Goal: Communication & Community: Answer question/provide support

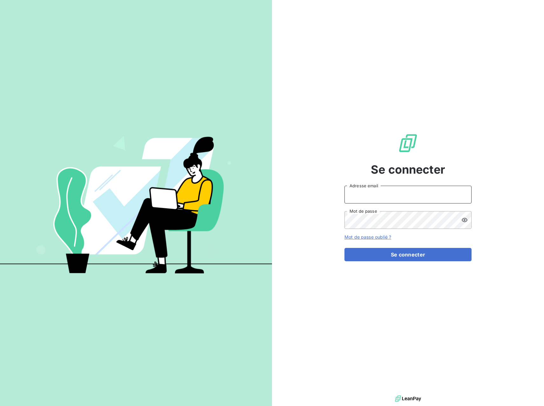
click at [396, 194] on input "Adresse email" at bounding box center [407, 195] width 127 height 18
type input "[EMAIL_ADDRESS][DOMAIN_NAME]"
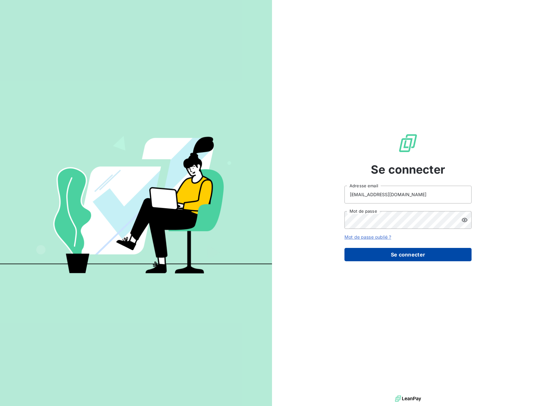
click at [389, 258] on button "Se connecter" at bounding box center [407, 254] width 127 height 13
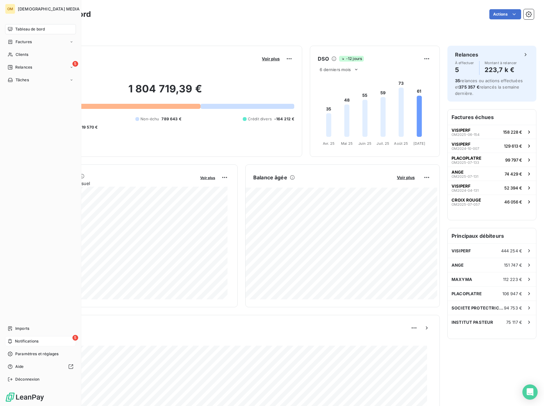
click at [15, 344] on span "Notifications" at bounding box center [27, 342] width 24 height 6
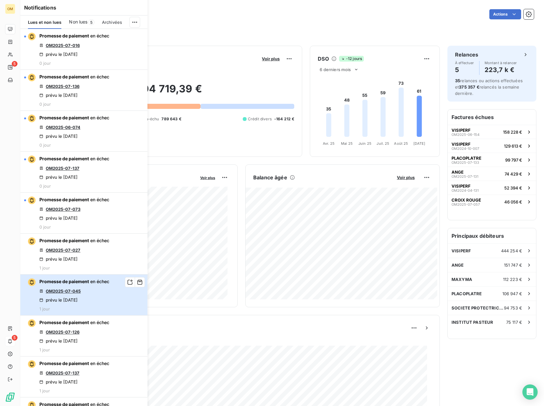
click at [121, 299] on button "Promesse de paiement en échec OM2025-07-045 prévu le [DATE] 1 jour" at bounding box center [83, 295] width 127 height 41
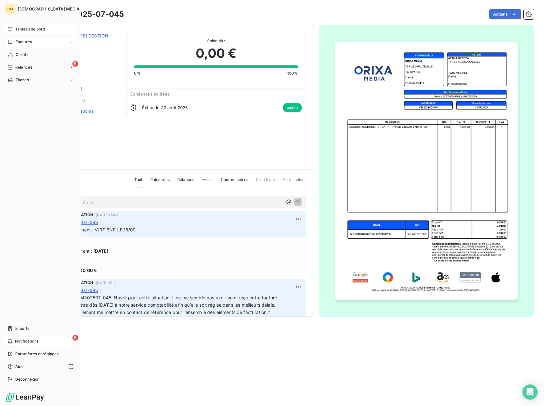
click at [9, 27] on icon at bounding box center [10, 29] width 4 height 4
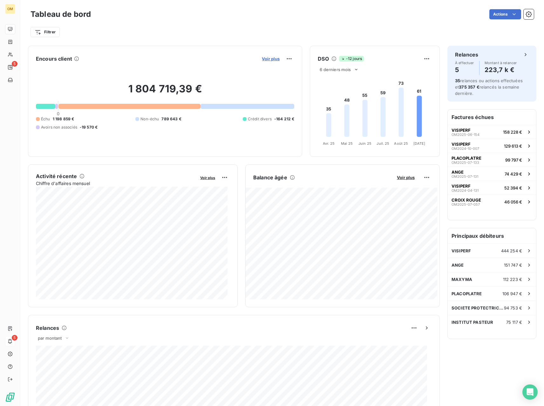
click at [264, 58] on span "Voir plus" at bounding box center [271, 58] width 18 height 5
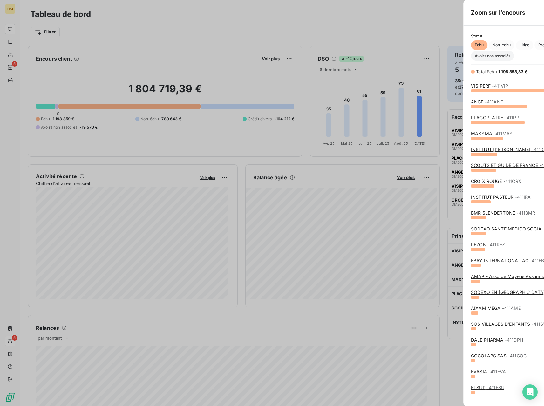
scroll to position [311, 239]
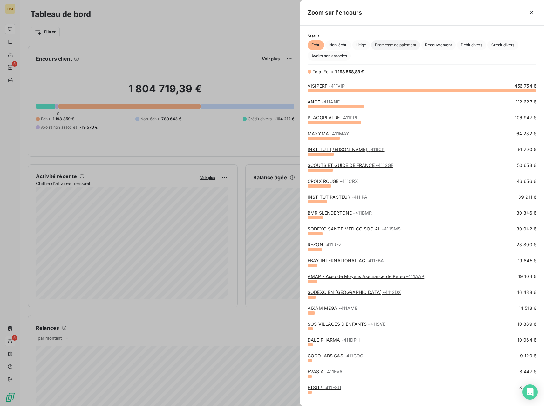
click at [383, 47] on span "Promesse de paiement" at bounding box center [395, 45] width 49 height 10
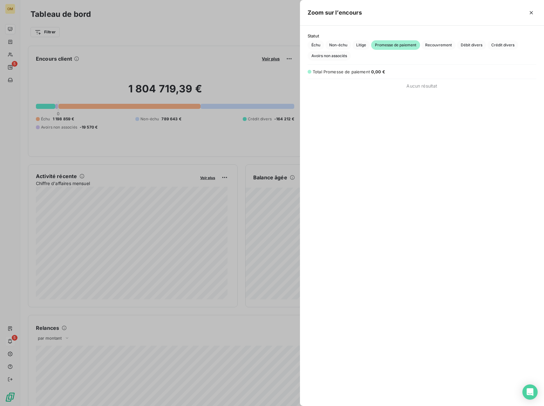
click at [10, 33] on div at bounding box center [272, 203] width 544 height 406
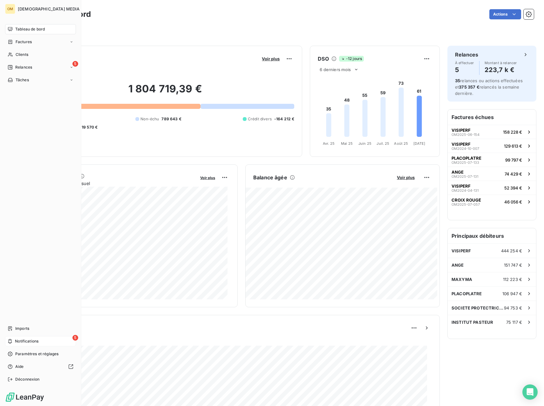
click at [10, 29] on icon at bounding box center [10, 29] width 5 height 5
click at [17, 54] on span "Clients" at bounding box center [22, 55] width 13 height 6
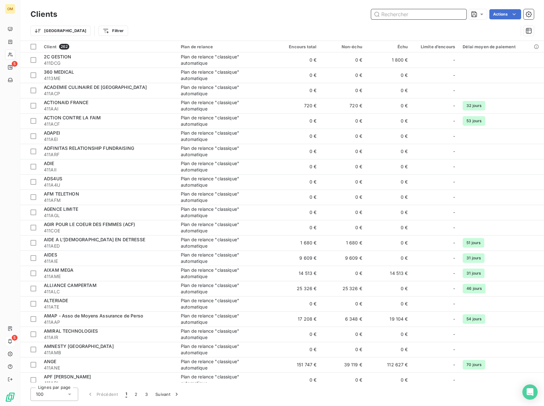
click at [390, 17] on input "text" at bounding box center [418, 14] width 95 height 10
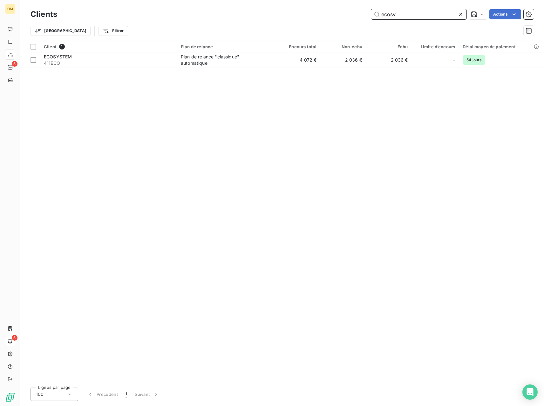
type input "ecosy"
click at [242, 68] on div "Client 1 Plan de relance Encours total Non-échu Échu Limite d’encours Délai moy…" at bounding box center [282, 212] width 524 height 342
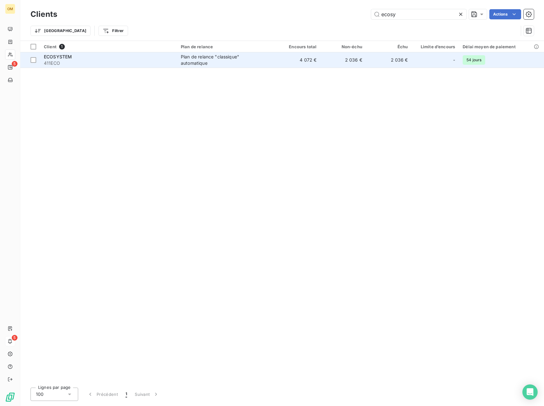
click at [243, 64] on div "Plan de relance "classique" automatique" at bounding box center [220, 60] width 79 height 13
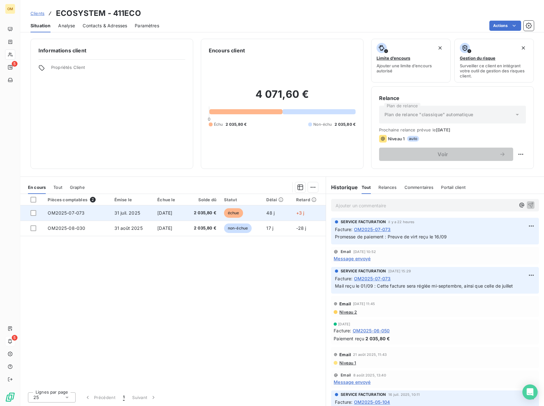
click at [271, 217] on td "48 j" at bounding box center [277, 213] width 30 height 15
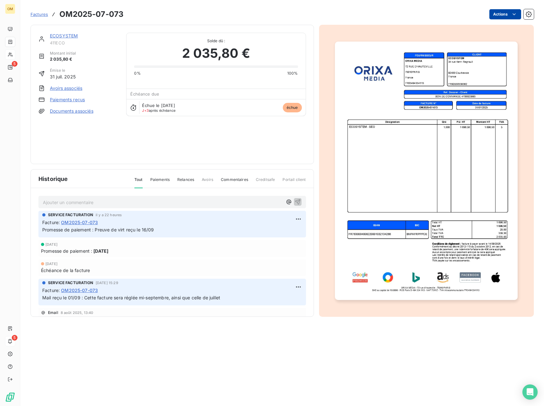
click at [502, 11] on html "OM 5 5 Factures OM2025-07-073 Actions ECOSYSTEM 411ECO Montant initial 2 035,80…" at bounding box center [272, 203] width 544 height 406
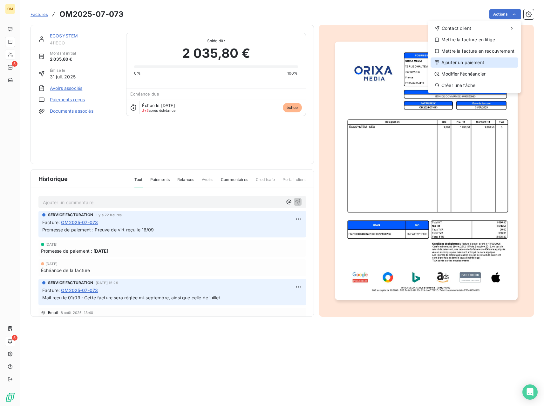
click at [472, 61] on div "Ajouter un paiement" at bounding box center [475, 63] width 88 height 10
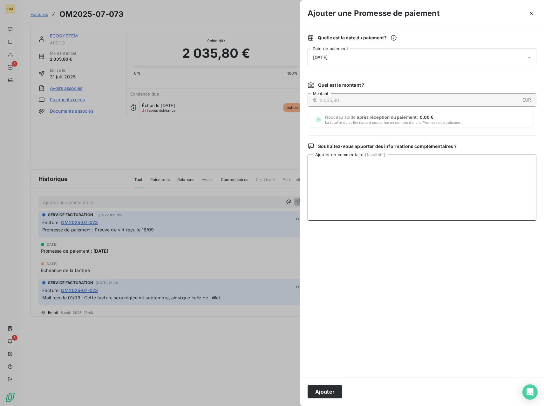
click at [388, 169] on textarea "Ajouter un commentaire ( facultatif )" at bounding box center [422, 188] width 229 height 66
drag, startPoint x: 386, startPoint y: 169, endPoint x: 318, endPoint y: 177, distance: 68.8
click at [318, 177] on textarea "VIRT BNP LE 17/09" at bounding box center [422, 188] width 229 height 66
click at [352, 169] on textarea "VIRT BNP LE 17/09" at bounding box center [422, 188] width 229 height 66
click at [331, 165] on textarea "VIRT BNP LE 17/09" at bounding box center [422, 188] width 229 height 66
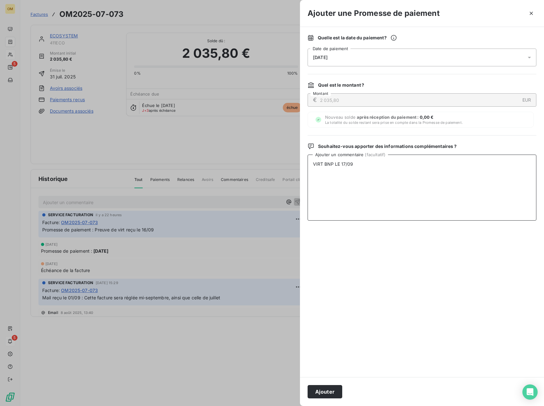
click at [342, 164] on textarea "VIRT BNP LE 17/09" at bounding box center [422, 188] width 229 height 66
click at [353, 163] on textarea "VIRT BNP LE 17/09" at bounding box center [422, 188] width 229 height 66
drag, startPoint x: 358, startPoint y: 164, endPoint x: 256, endPoint y: 180, distance: 103.2
click at [256, 406] on div "Ajouter une Promesse de paiement Quelle est la date du paiement ? [DATE] Date d…" at bounding box center [272, 406] width 544 height 0
type textarea "VIRT BNP LE 17/09"
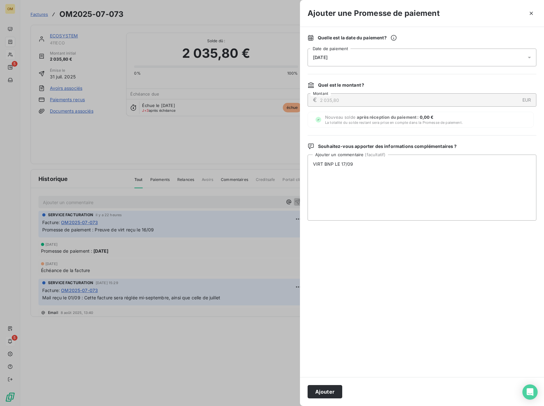
drag, startPoint x: 319, startPoint y: 391, endPoint x: 301, endPoint y: 375, distance: 23.6
click at [320, 391] on button "Ajouter" at bounding box center [325, 391] width 35 height 13
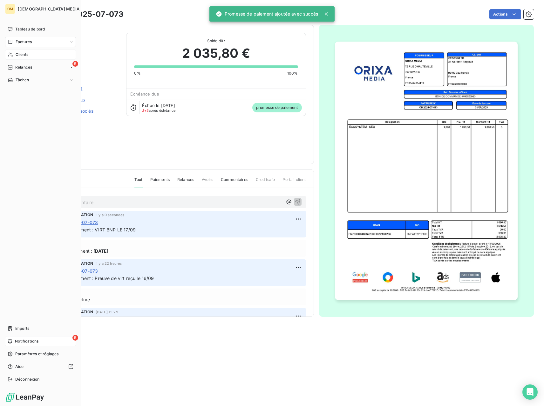
drag, startPoint x: 13, startPoint y: 52, endPoint x: 45, endPoint y: 48, distance: 33.0
click at [15, 52] on div "Clients" at bounding box center [40, 55] width 71 height 10
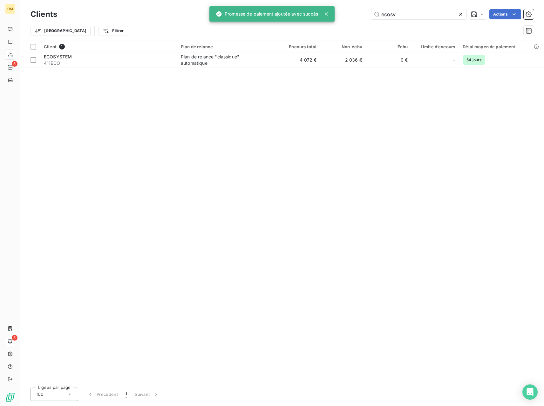
drag, startPoint x: 373, startPoint y: 20, endPoint x: 314, endPoint y: 21, distance: 59.1
click at [323, 24] on div "OM 5 5 Clients ecosy Actions Trier Filtrer Client 1 Plan de relance Encours tot…" at bounding box center [272, 203] width 544 height 406
click at [386, 18] on input "ecosy" at bounding box center [418, 14] width 95 height 10
click at [396, 14] on input "ecosy" at bounding box center [418, 14] width 95 height 10
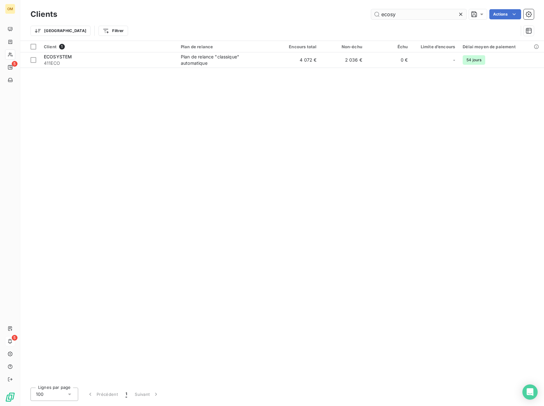
click at [394, 14] on input "ecosy" at bounding box center [418, 14] width 95 height 10
drag, startPoint x: 397, startPoint y: 14, endPoint x: 369, endPoint y: 17, distance: 28.2
click at [369, 17] on div "ecosy Actions" at bounding box center [299, 14] width 469 height 10
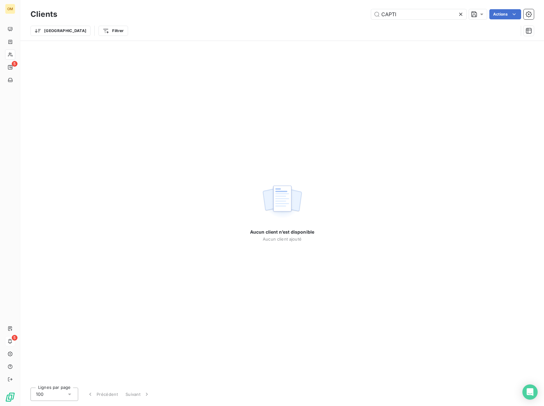
drag, startPoint x: 401, startPoint y: 13, endPoint x: 341, endPoint y: 11, distance: 59.8
click at [341, 12] on div "CAPTI Actions" at bounding box center [299, 14] width 469 height 10
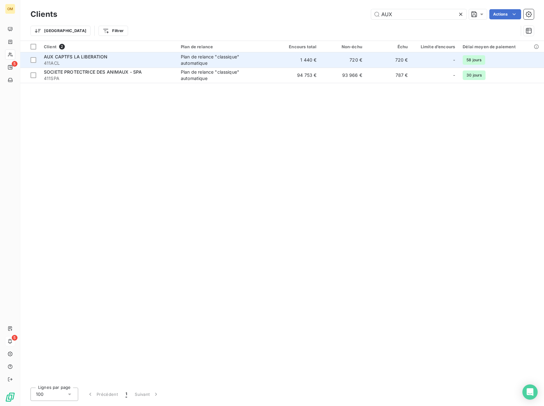
type input "AUX"
click at [287, 58] on td "1 440 €" at bounding box center [298, 59] width 46 height 15
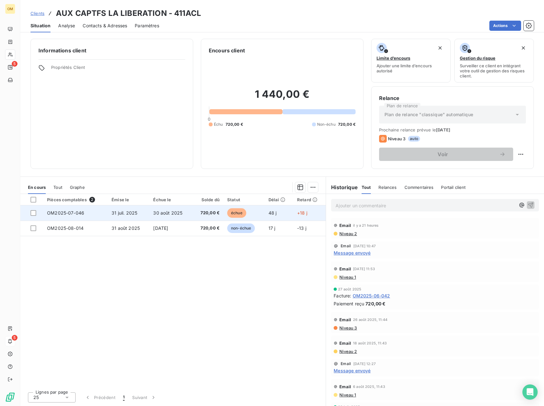
click at [185, 211] on td "30 août 2025" at bounding box center [170, 213] width 43 height 15
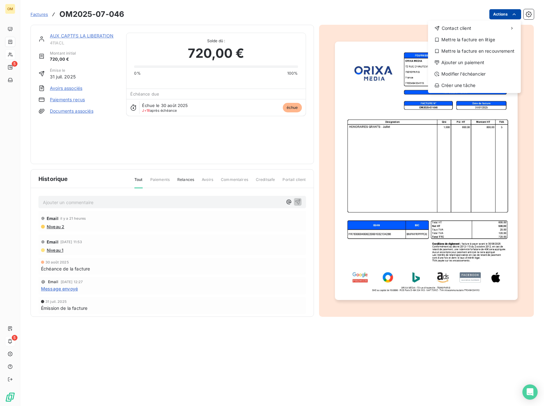
click at [502, 13] on html "OM 5 5 Factures OM2025-07-046 Actions Contact client Mettre la facture en litig…" at bounding box center [272, 203] width 544 height 406
click at [459, 59] on div "Ajouter un paiement" at bounding box center [475, 63] width 88 height 10
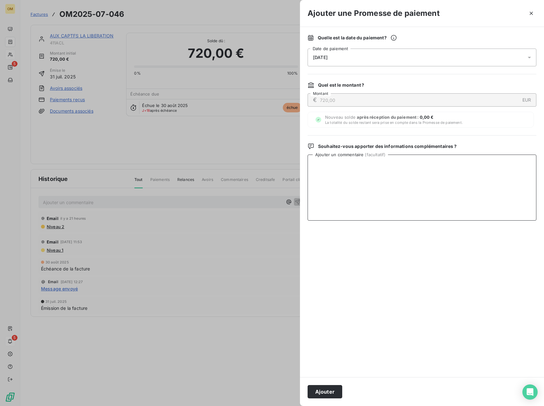
click at [415, 177] on textarea "Ajouter un commentaire ( facultatif )" at bounding box center [422, 188] width 229 height 66
paste textarea "VIRT BNP LE 17/09"
type textarea "VIRT BNP LE 17/09"
click at [324, 390] on button "Ajouter" at bounding box center [325, 391] width 35 height 13
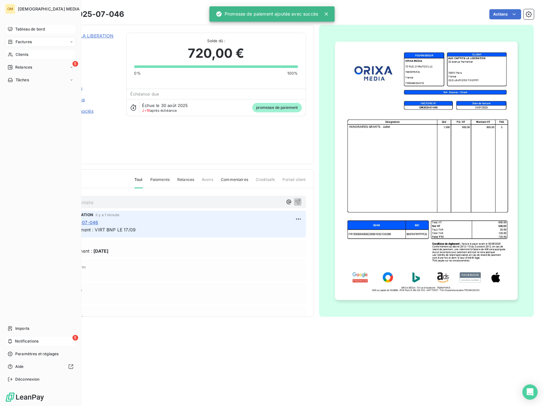
click at [12, 32] on div "Tableau de bord" at bounding box center [40, 29] width 71 height 10
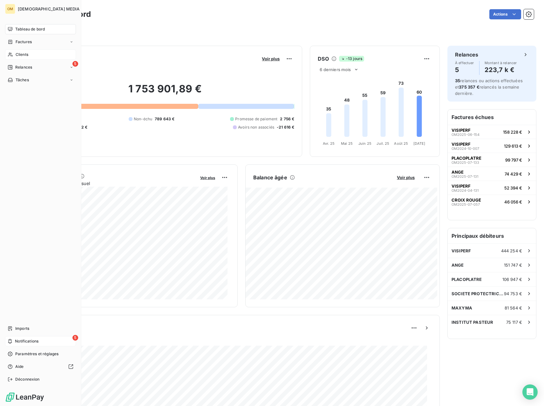
click at [18, 55] on span "Clients" at bounding box center [22, 55] width 13 height 6
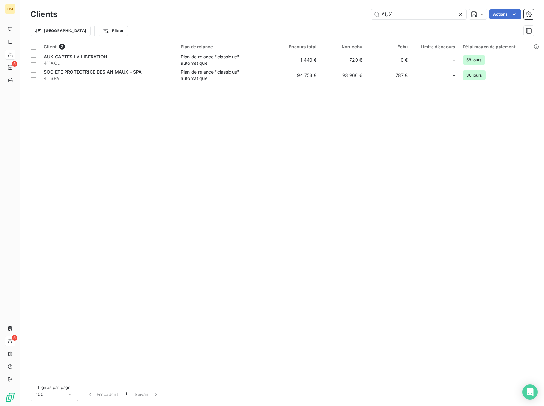
drag, startPoint x: 359, startPoint y: 14, endPoint x: 349, endPoint y: 16, distance: 10.3
click at [350, 16] on div "AUX Actions" at bounding box center [299, 14] width 469 height 10
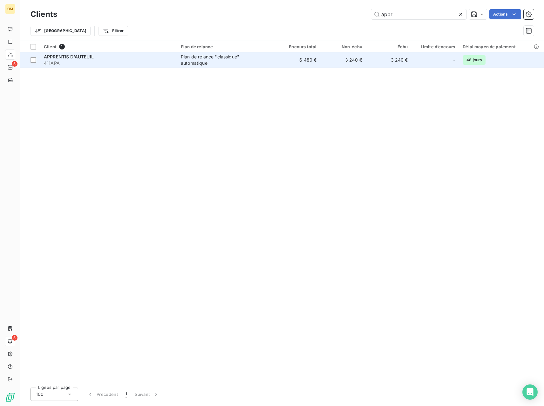
type input "appr"
click at [306, 58] on td "6 480 €" at bounding box center [298, 59] width 46 height 15
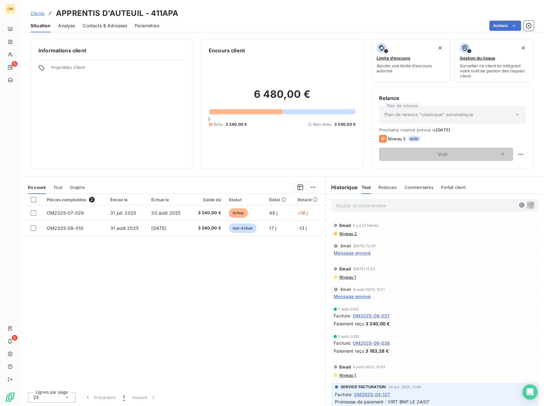
click at [123, 27] on span "Contacts & Adresses" at bounding box center [105, 26] width 44 height 6
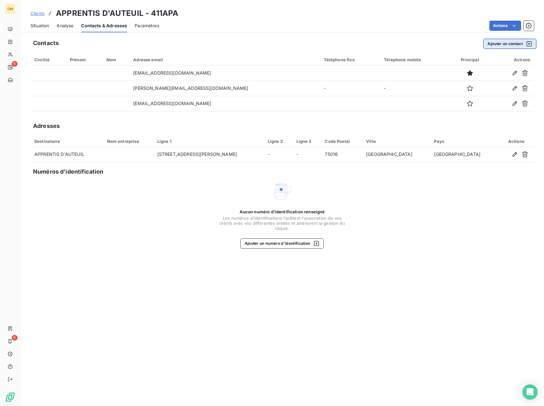
click at [509, 43] on button "Ajouter un contact" at bounding box center [509, 44] width 53 height 10
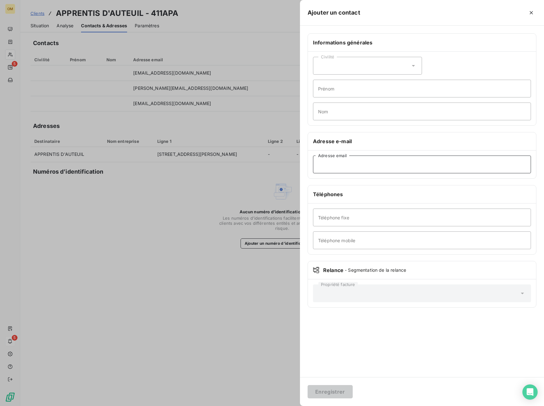
click at [375, 169] on input "Adresse email" at bounding box center [422, 165] width 218 height 18
paste input "[PERSON_NAME][EMAIL_ADDRESS][DOMAIN_NAME]"
type input "[PERSON_NAME][EMAIL_ADDRESS][DOMAIN_NAME]"
click at [337, 393] on button "Enregistrer" at bounding box center [330, 391] width 45 height 13
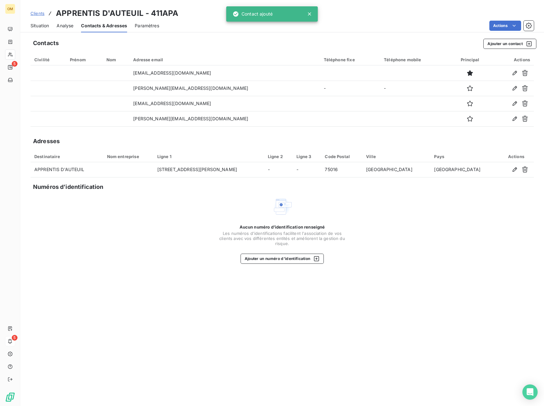
click at [32, 23] on span "Situation" at bounding box center [40, 26] width 18 height 6
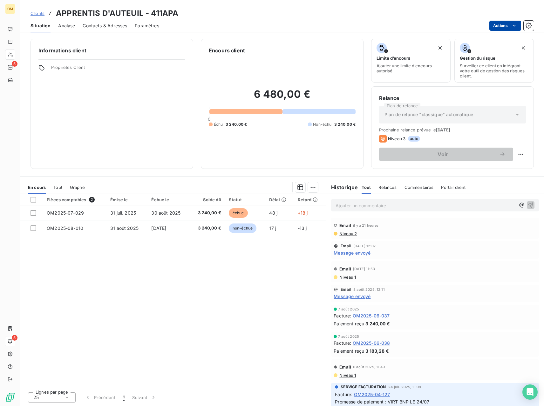
click at [495, 28] on html "OM 5 5 Clients APPRENTIS D'AUTEUIL - 411APA Situation Analyse Contacts & Adress…" at bounding box center [272, 203] width 544 height 406
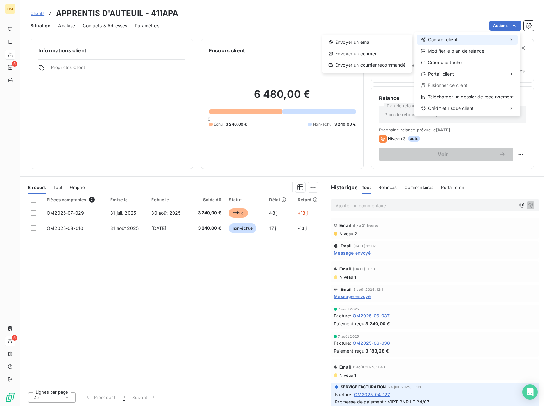
click at [493, 39] on div "Contact client" at bounding box center [467, 40] width 101 height 10
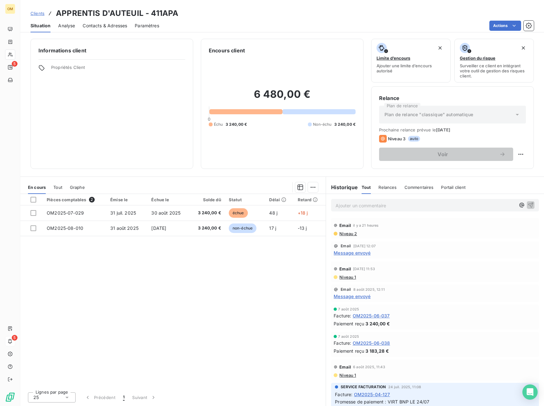
click at [396, 44] on html "OM 5 5 Clients APPRENTIS D'AUTEUIL - 411APA Situation Analyse Contacts & Adress…" at bounding box center [272, 203] width 544 height 406
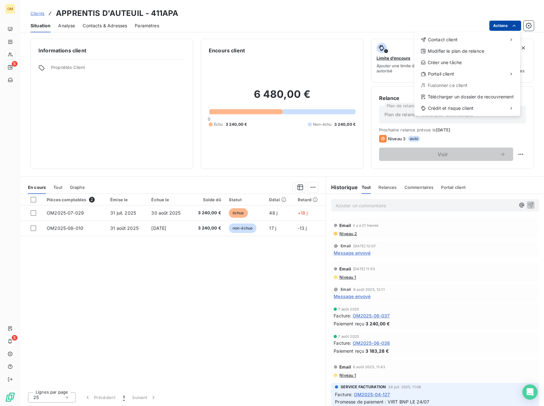
click at [497, 22] on html "OM 5 5 Clients APPRENTIS D'AUTEUIL - 411APA Situation Analyse Contacts & Adress…" at bounding box center [272, 203] width 544 height 406
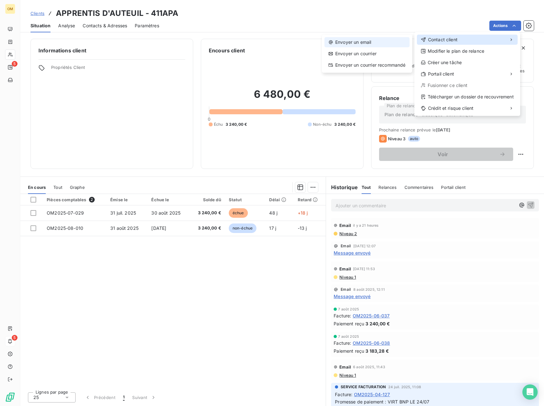
drag, startPoint x: 498, startPoint y: 37, endPoint x: 406, endPoint y: 47, distance: 92.4
click at [497, 37] on div "Contact client" at bounding box center [467, 40] width 101 height 10
click at [384, 48] on div "Envoyer un email Envoyer un courrier Envoyer un courrier recommandé" at bounding box center [367, 54] width 90 height 38
click at [382, 45] on div "Envoyer un email" at bounding box center [366, 42] width 85 height 10
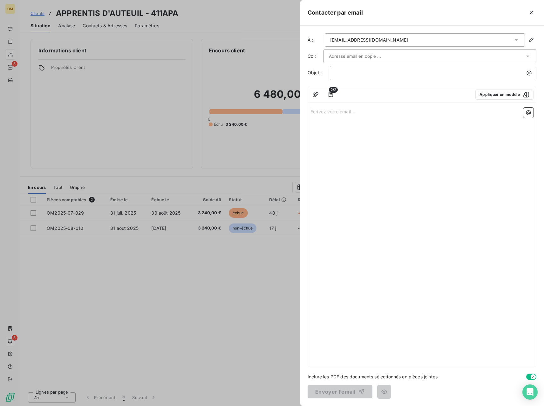
click at [373, 53] on input "text" at bounding box center [363, 56] width 68 height 10
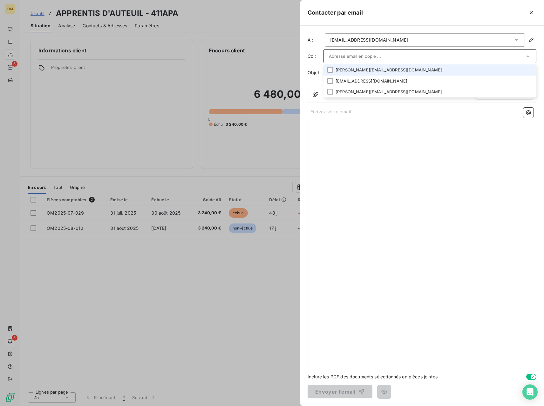
click at [372, 39] on div "[EMAIL_ADDRESS][DOMAIN_NAME]" at bounding box center [369, 40] width 78 height 6
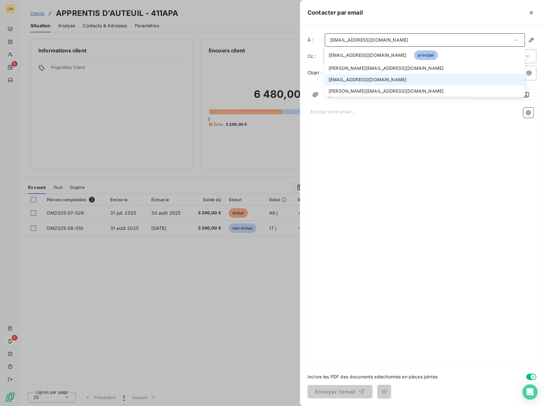
drag, startPoint x: 366, startPoint y: 78, endPoint x: 362, endPoint y: 68, distance: 10.9
click at [365, 78] on span "[EMAIL_ADDRESS][DOMAIN_NAME]" at bounding box center [368, 80] width 78 height 6
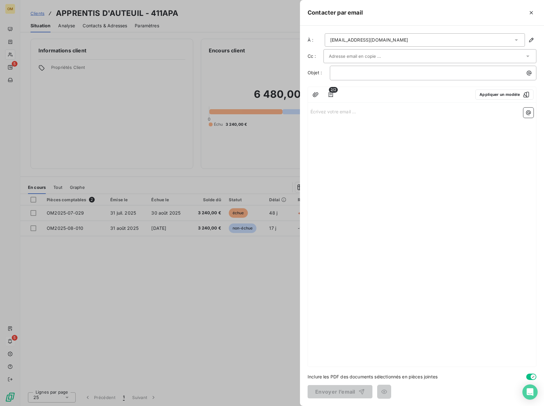
click at [360, 57] on input "text" at bounding box center [363, 56] width 68 height 10
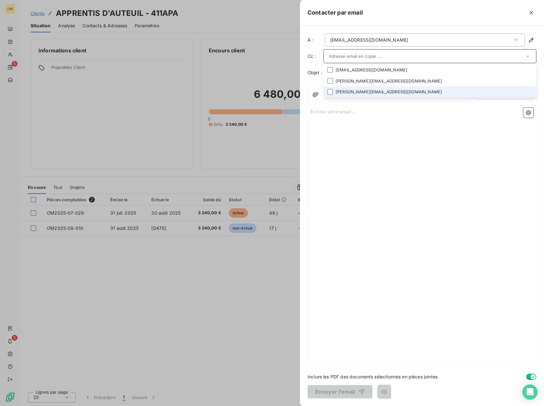
click at [366, 90] on li "[PERSON_NAME][EMAIL_ADDRESS][DOMAIN_NAME]" at bounding box center [429, 91] width 213 height 11
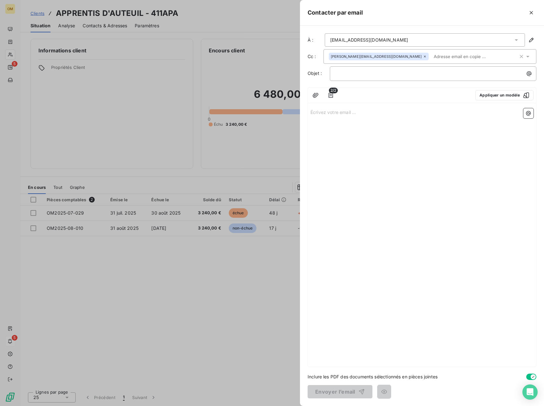
drag, startPoint x: 174, startPoint y: 36, endPoint x: 154, endPoint y: 33, distance: 19.6
click at [172, 36] on div at bounding box center [272, 203] width 544 height 406
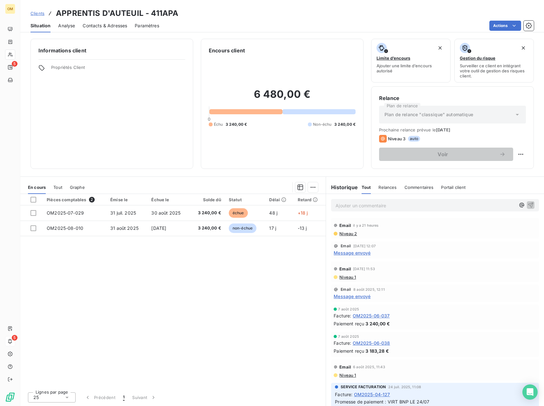
click at [126, 28] on span "Contacts & Adresses" at bounding box center [105, 26] width 44 height 6
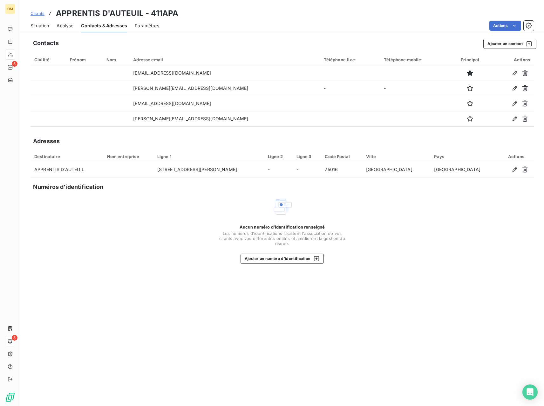
click at [507, 38] on div "Contacts Ajouter un contact Civilité Prénom Nom Adresse email Téléphone fixe Té…" at bounding box center [282, 220] width 524 height 371
click at [506, 42] on button "Ajouter un contact" at bounding box center [509, 44] width 53 height 10
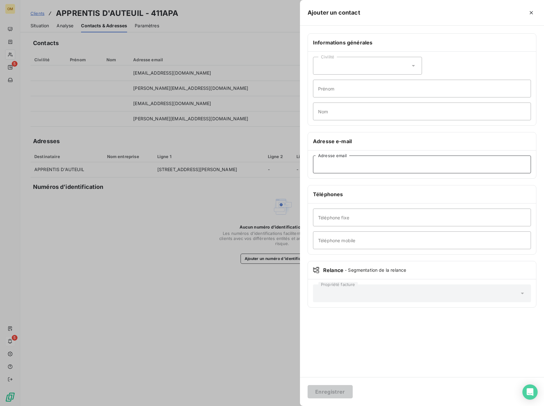
click at [419, 171] on input "Adresse email" at bounding box center [422, 165] width 218 height 18
paste input "[PERSON_NAME][EMAIL_ADDRESS][DOMAIN_NAME]"
type input "[PERSON_NAME][EMAIL_ADDRESS][DOMAIN_NAME]"
click at [332, 394] on button "Enregistrer" at bounding box center [330, 391] width 45 height 13
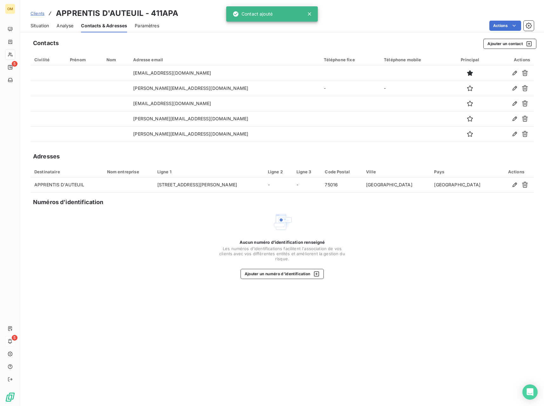
click at [40, 27] on span "Situation" at bounding box center [40, 26] width 18 height 6
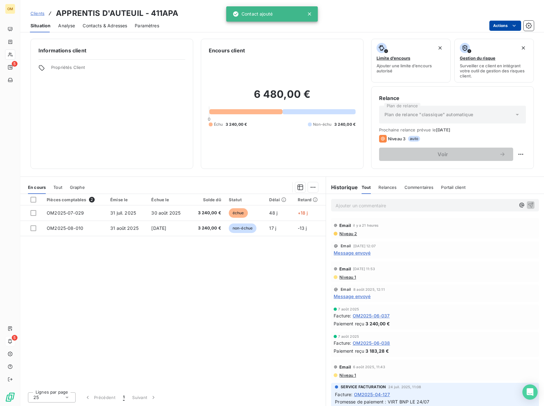
click at [506, 30] on html "OM 5 5 Clients APPRENTIS D'AUTEUIL - 411APA Situation Analyse Contacts & Adress…" at bounding box center [272, 203] width 544 height 406
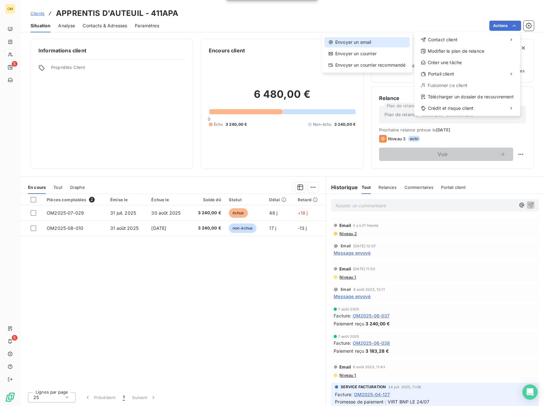
click at [401, 39] on div "Envoyer un email" at bounding box center [366, 42] width 85 height 10
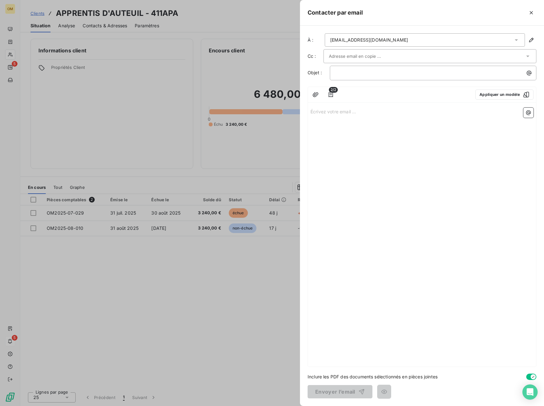
click at [372, 44] on div "[EMAIL_ADDRESS][DOMAIN_NAME]" at bounding box center [425, 39] width 200 height 13
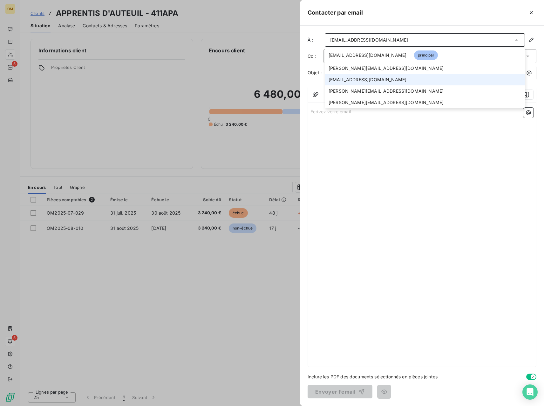
click at [366, 76] on li "[EMAIL_ADDRESS][DOMAIN_NAME]" at bounding box center [425, 79] width 200 height 11
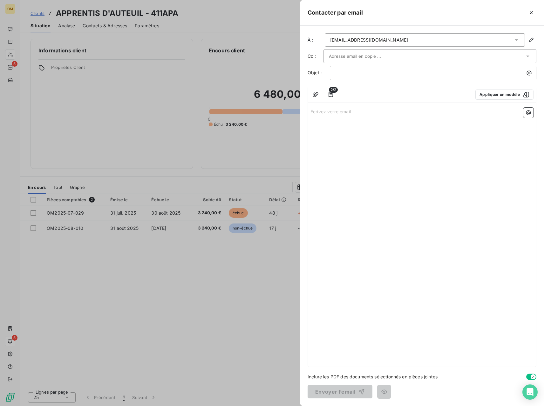
click at [364, 59] on input "text" at bounding box center [363, 56] width 68 height 10
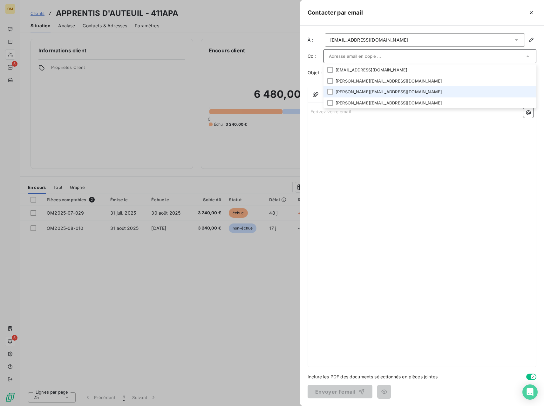
click at [366, 88] on li "[PERSON_NAME][EMAIL_ADDRESS][DOMAIN_NAME]" at bounding box center [429, 91] width 213 height 11
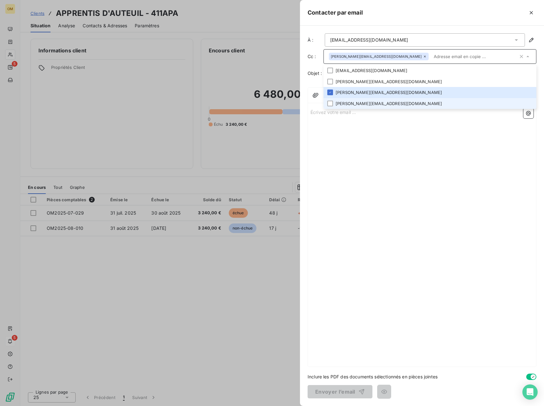
click at [366, 102] on li "[PERSON_NAME][EMAIL_ADDRESS][DOMAIN_NAME]" at bounding box center [429, 103] width 213 height 11
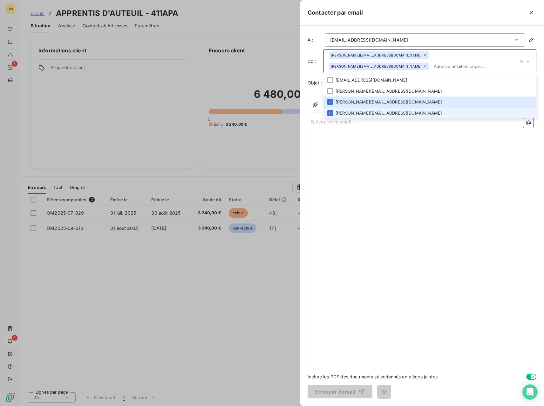
click at [372, 152] on div "Écrivez votre email ... ﻿" at bounding box center [422, 241] width 228 height 252
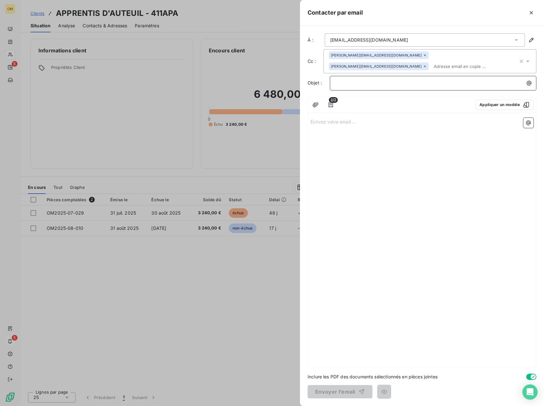
click at [361, 86] on p "﻿" at bounding box center [434, 82] width 199 height 7
drag, startPoint x: 422, startPoint y: 83, endPoint x: 411, endPoint y: 84, distance: 10.8
click at [412, 84] on span "F ACTURE JUILLET APPRENTIS AUETUIL - ORIXCA MEDIA" at bounding box center [398, 82] width 127 height 5
click at [441, 83] on span "F ACTURE JUILLET APPRENTIS AUTEUL - ORIXCA MEDIA" at bounding box center [398, 82] width 126 height 5
click at [431, 113] on div "2/2 Appliquer un modèle Écrivez votre email ... ﻿" at bounding box center [422, 232] width 229 height 270
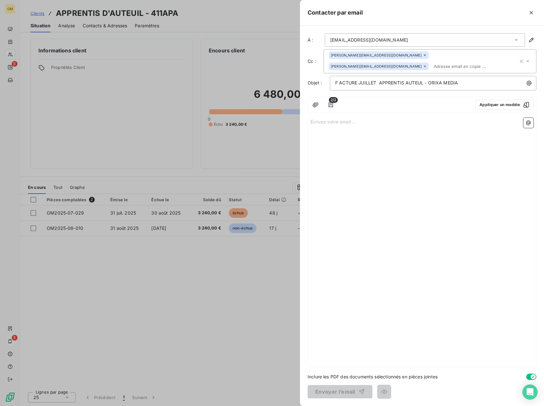
click at [426, 122] on p "Écrivez votre email ... ﻿" at bounding box center [421, 121] width 223 height 7
click at [339, 82] on span "F ACTURE JUILLET APPRENTIS AUTEUL - ORIXA MEDIA" at bounding box center [396, 82] width 123 height 5
click at [337, 124] on p "Bonjour" at bounding box center [421, 121] width 223 height 7
drag, startPoint x: 324, startPoint y: 137, endPoint x: 300, endPoint y: 135, distance: 23.9
click at [301, 135] on div "À : [EMAIL_ADDRESS][DOMAIN_NAME] Cc : [DOMAIN_NAME][EMAIL_ADDRESS][DOMAIN_NAME]…" at bounding box center [422, 216] width 244 height 381
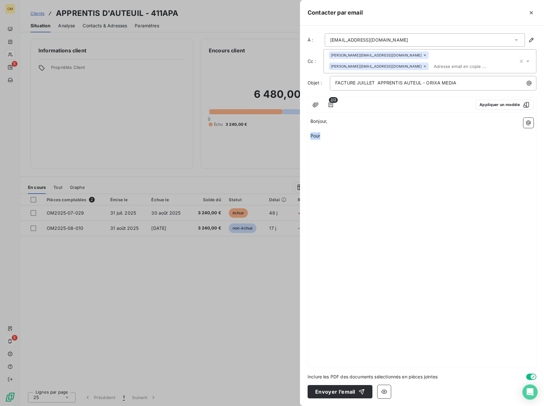
drag, startPoint x: 324, startPoint y: 135, endPoint x: 301, endPoint y: 136, distance: 23.9
click at [301, 136] on div "À : [EMAIL_ADDRESS][DOMAIN_NAME] Cc : [DOMAIN_NAME][EMAIL_ADDRESS][DOMAIN_NAME]…" at bounding box center [422, 216] width 244 height 381
drag, startPoint x: 448, startPoint y: 136, endPoint x: 499, endPoint y: 138, distance: 50.6
click at [500, 138] on span "Suite à La factures OM2025-07-029 (ci-jointe) n’a pas la même répartition des c…" at bounding box center [412, 139] width 204 height 13
click at [473, 139] on p "Suite à La factures OM2025-07-029 (ci-jointe) n’a pas la même répartition des c…" at bounding box center [421, 140] width 223 height 15
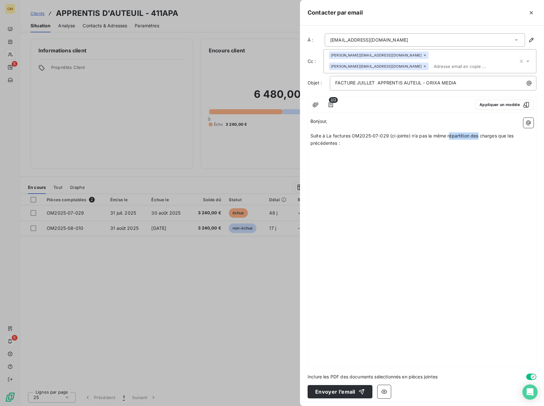
drag, startPoint x: 449, startPoint y: 136, endPoint x: 478, endPoint y: 135, distance: 29.3
click at [478, 135] on span "Suite à La factures OM2025-07-029 (ci-jointe) n’a pas la même répartition des c…" at bounding box center [412, 139] width 204 height 13
click at [465, 138] on span "Suite à La factures OM2025-07-029 (ci-jointe) n’a pas la même répartition des c…" at bounding box center [412, 139] width 204 height 13
drag, startPoint x: 453, startPoint y: 136, endPoint x: 497, endPoint y: 135, distance: 43.2
click at [497, 135] on span "Suite à La factures OM2025-07-029 (ci-jointe) n’a pas la même répartition des c…" at bounding box center [412, 139] width 204 height 13
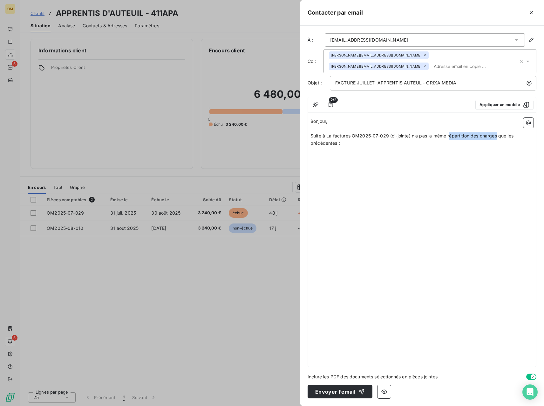
copy span "épartition des charges"
click at [328, 137] on span "Suite à La factures OM2025-07-029 (ci-jointe) n’a pas la même répartition des c…" at bounding box center [412, 139] width 204 height 13
click at [358, 136] on span "Suite à une mauvaise épartition des chargesLa factures OM2025-07-029 (ci-jointe…" at bounding box center [417, 139] width 215 height 13
drag, startPoint x: 408, startPoint y: 137, endPoint x: 411, endPoint y: 136, distance: 3.3
click at [412, 136] on span "Suite à une mauvaise répartition des chargesLa factures OM2025-07-029 (ci-joint…" at bounding box center [418, 139] width 217 height 13
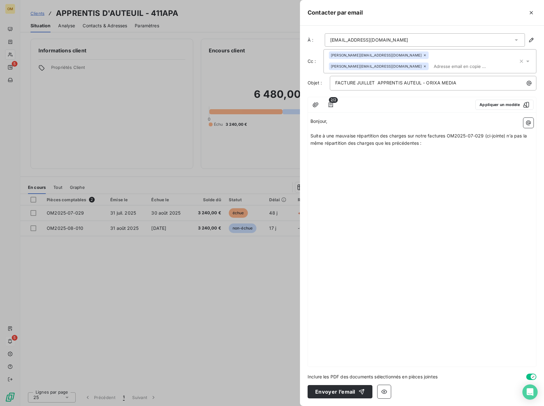
click at [446, 136] on span "Suite à une mauvaise répartition des charges sur notre factures OM2025-07-029 (…" at bounding box center [419, 139] width 218 height 13
drag, startPoint x: 481, startPoint y: 136, endPoint x: 513, endPoint y: 144, distance: 32.8
click at [513, 144] on p "Suite à une mauvaise répartition des charges sur notre facture OM2025-07-029 (c…" at bounding box center [421, 140] width 223 height 15
drag, startPoint x: 336, startPoint y: 151, endPoint x: 342, endPoint y: 151, distance: 5.7
click at [342, 151] on span "[PERSON_NAME] trouevr en pièces jointes :" at bounding box center [356, 150] width 93 height 5
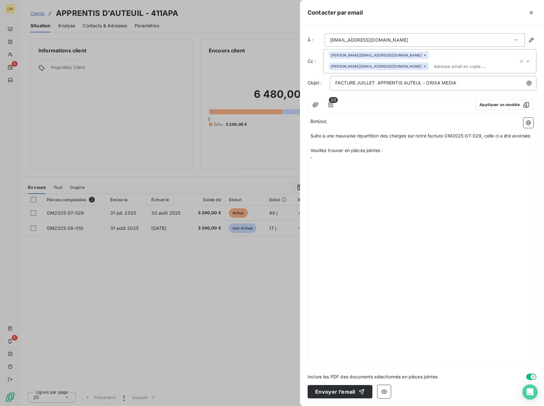
click at [344, 159] on p "-" at bounding box center [421, 157] width 223 height 7
click at [524, 134] on span "Suite à une mauvaise répartition des charges sur notre facture OM2025-07-029, c…" at bounding box center [420, 135] width 221 height 5
click at [423, 160] on span "- notre avoir AOM2025-07-05 venant annuler la factrue OM2025-07-029" at bounding box center [388, 157] width 157 height 5
click at [320, 139] on span "Suite à une mauvaise répartition des charges sur notre facture OM2025-07-029, c…" at bounding box center [421, 135] width 222 height 5
click at [321, 139] on span "Suite à une mauvaise répartition des charges sur notre facture OM2025-07-029, c…" at bounding box center [421, 135] width 222 height 5
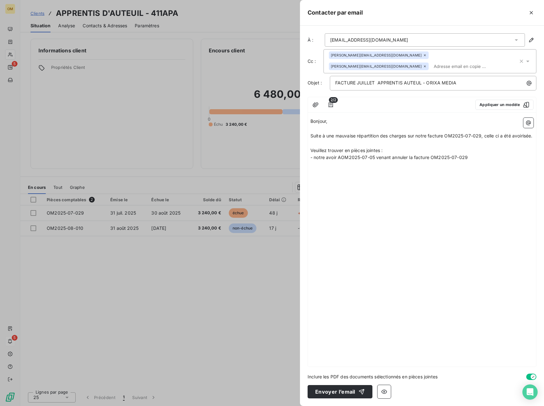
click at [467, 161] on p "- notre avoir AOM2025-07-05 venant annuler la facture OM2025-07-029" at bounding box center [421, 157] width 223 height 7
click at [477, 167] on span "- notre nouvelle nfacture OM2025-07-05 avec la bonne répartition de charges" at bounding box center [393, 164] width 167 height 5
click at [493, 169] on p "- notre nouvelle nfacture OM2025-07-05 avec la bonne répartition de charges" at bounding box center [421, 164] width 223 height 7
click at [376, 82] on span "FACTURE JUILLET APPRENTIS AUTEUL - ORIXA MEDIA" at bounding box center [395, 82] width 121 height 5
click at [399, 167] on span "- notre nouvelle nfacture OM2025-07-05 avec la bonne répartition de charges" at bounding box center [393, 164] width 167 height 5
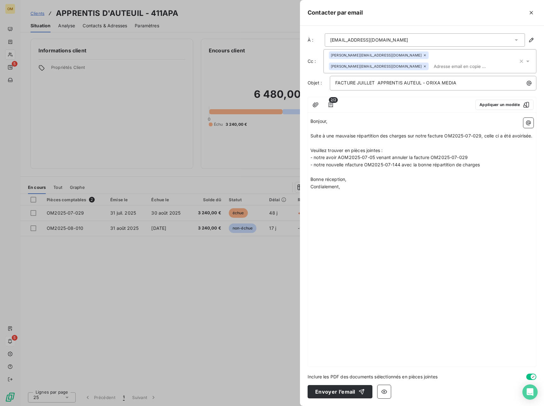
click at [349, 167] on span "- notre nouvelle nfacture OM2025-07-144 avec la bonne répartition de charges" at bounding box center [394, 164] width 169 height 5
click at [329, 103] on span "2/2" at bounding box center [333, 100] width 9 height 6
click at [329, 106] on icon "button" at bounding box center [331, 105] width 6 height 6
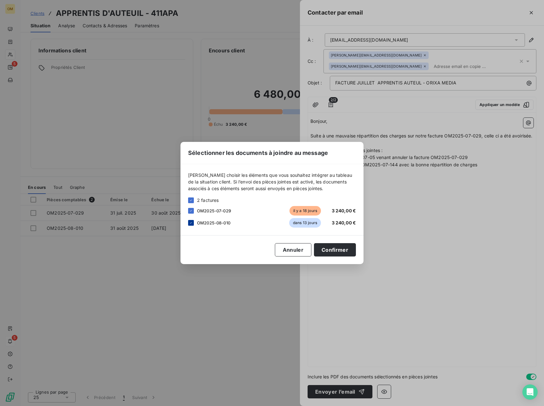
click at [192, 224] on icon at bounding box center [191, 223] width 4 height 4
click at [332, 253] on button "Confirmer" at bounding box center [335, 249] width 42 height 13
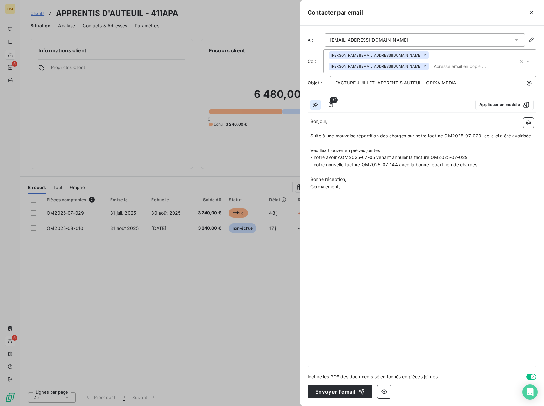
click at [314, 105] on icon "button" at bounding box center [316, 104] width 6 height 5
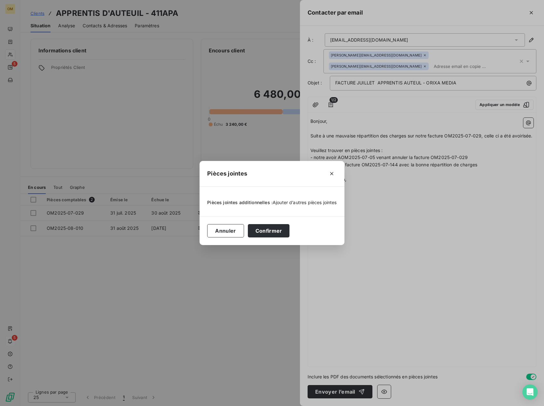
click at [286, 204] on span "Ajouter d’autres pièces jointes" at bounding box center [305, 202] width 64 height 5
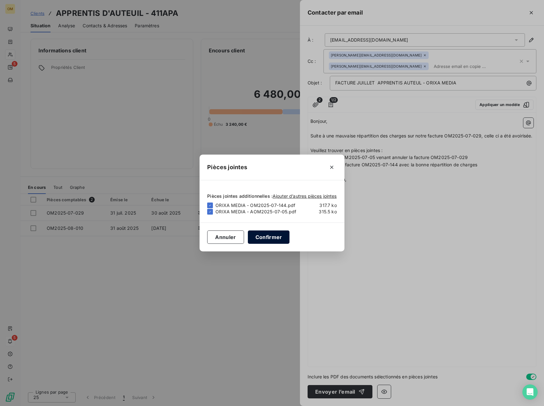
click at [265, 235] on button "Confirmer" at bounding box center [269, 237] width 42 height 13
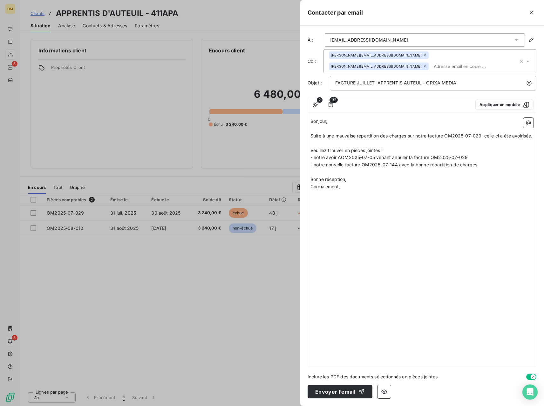
click at [455, 205] on p "﻿" at bounding box center [421, 201] width 223 height 7
click at [405, 183] on p "Bonne réception," at bounding box center [421, 179] width 223 height 7
click at [339, 176] on p "﻿" at bounding box center [421, 172] width 223 height 7
click at [497, 136] on span "Suite à une mauvaise répartition des charges sur notre facture OM2025-07-029, c…" at bounding box center [421, 135] width 222 height 5
click at [501, 154] on p "Veuillez trouver en pièces jointes :" at bounding box center [421, 150] width 223 height 7
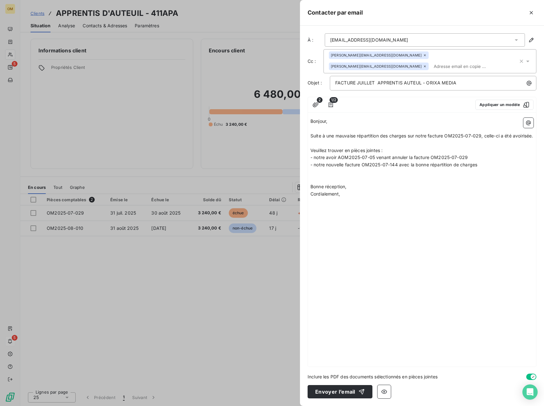
click at [502, 154] on p "Veuillez trouver en pièces jointes :" at bounding box center [421, 150] width 223 height 7
click at [518, 154] on p "Veuillez trouver en pièces jointes :" at bounding box center [421, 150] width 223 height 7
click at [497, 161] on p "- notre avoir AOM2025-07-05 venant annuler la facture OM2025-07-029" at bounding box center [421, 157] width 223 height 7
click at [443, 140] on p "Suite à une mauvaise répartition des charges sur notre facture OM2025-07-029, c…" at bounding box center [421, 136] width 223 height 7
click at [427, 140] on p "Suite à une mauvaise répartition des charges sur notre facture OM2025-07-029, c…" at bounding box center [421, 136] width 223 height 7
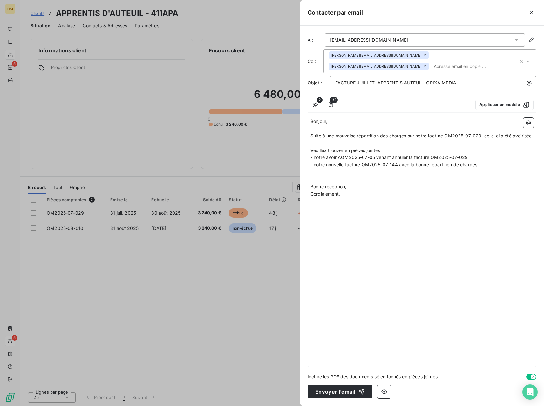
click at [425, 140] on p "Suite à une mauvaise répartition des charges sur notre facture OM2025-07-029, c…" at bounding box center [421, 136] width 223 height 7
click at [401, 147] on p "﻿" at bounding box center [421, 143] width 223 height 7
click at [397, 140] on p "Suite à une mauvaise répartition des charges sur notre facture OM2025-07-029, c…" at bounding box center [421, 136] width 223 height 7
click at [398, 147] on p "﻿" at bounding box center [421, 143] width 223 height 7
click at [398, 154] on p "Veuillez trouver en pièces jointes :" at bounding box center [421, 150] width 223 height 7
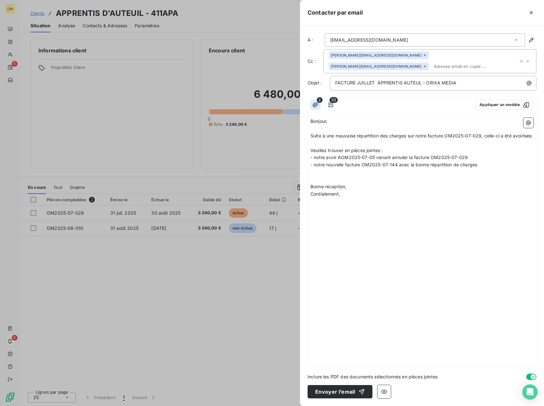
click at [317, 104] on icon "button" at bounding box center [316, 104] width 6 height 5
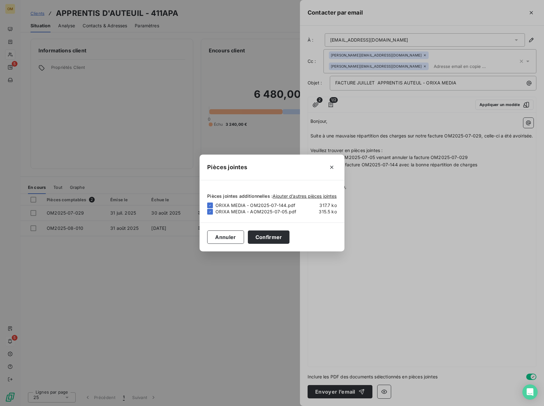
click at [343, 128] on div "Pièces jointes Pièces jointes additionnelles : Ajouter d’autres pièces jointes …" at bounding box center [272, 203] width 544 height 406
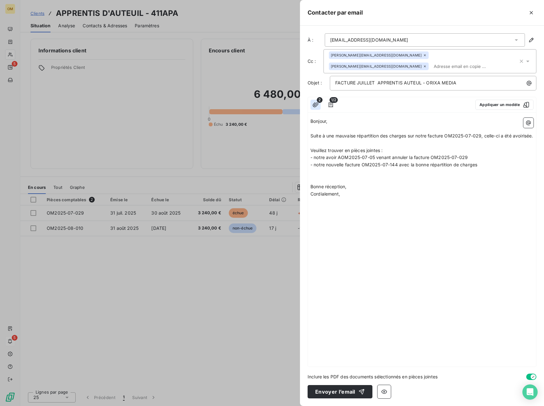
click at [317, 103] on icon "button" at bounding box center [315, 105] width 6 height 6
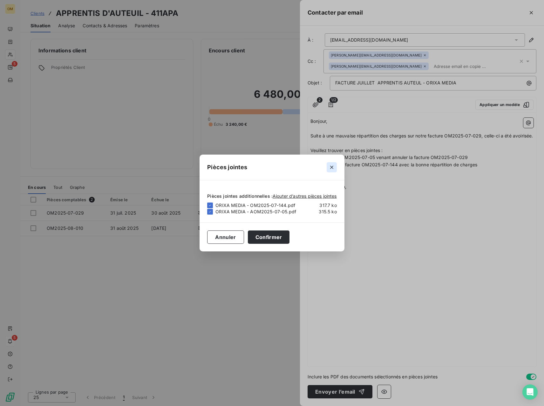
click at [333, 169] on icon "button" at bounding box center [332, 167] width 6 height 6
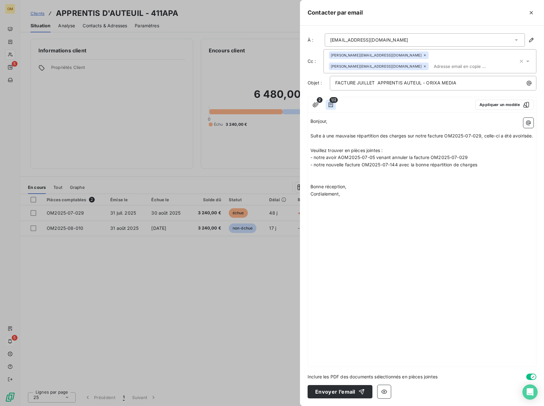
click at [331, 106] on icon "button" at bounding box center [331, 105] width 6 height 6
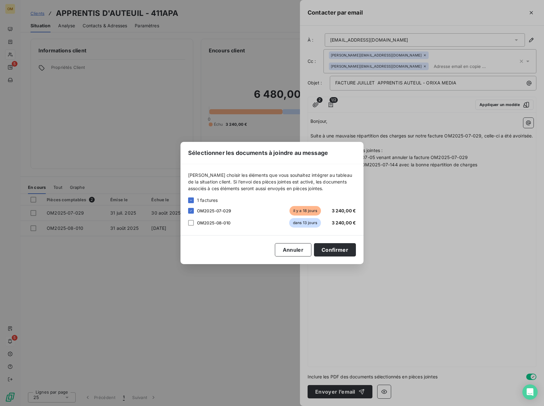
drag, startPoint x: 364, startPoint y: 127, endPoint x: 359, endPoint y: 123, distance: 6.1
click at [364, 127] on div "Sélectionner les documents à joindre au message [PERSON_NAME] choisir les éléme…" at bounding box center [272, 203] width 544 height 406
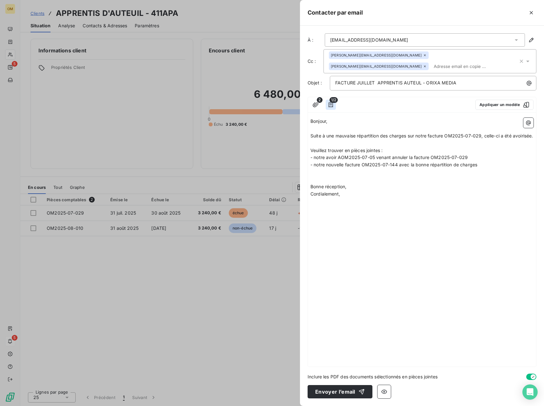
click at [331, 105] on icon "button" at bounding box center [331, 105] width 6 height 6
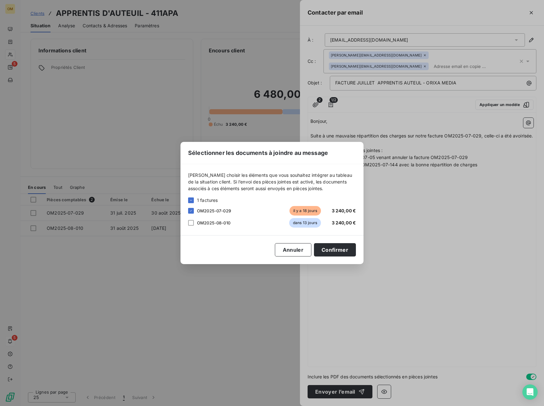
click at [338, 117] on div "Sélectionner les documents à joindre au message [PERSON_NAME] choisir les éléme…" at bounding box center [272, 203] width 544 height 406
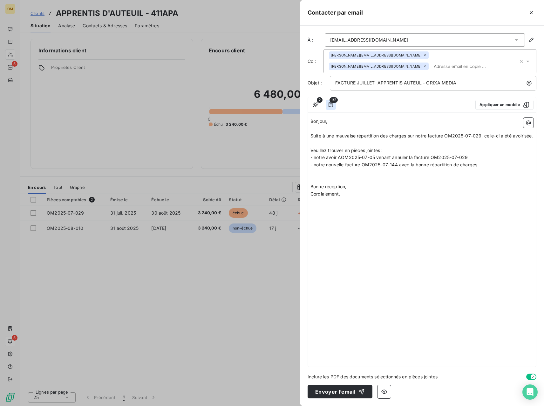
click at [332, 106] on icon "button" at bounding box center [331, 105] width 6 height 6
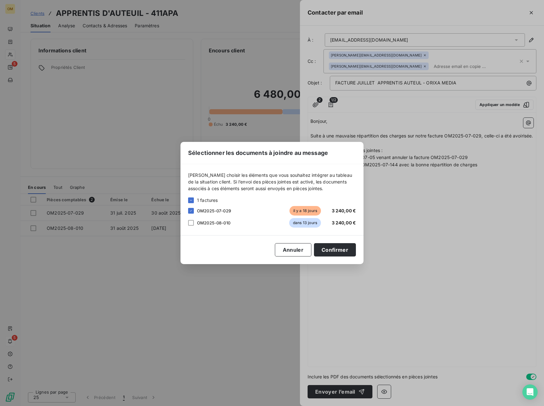
click at [337, 121] on div "Sélectionner les documents à joindre au message [PERSON_NAME] choisir les éléme…" at bounding box center [272, 203] width 544 height 406
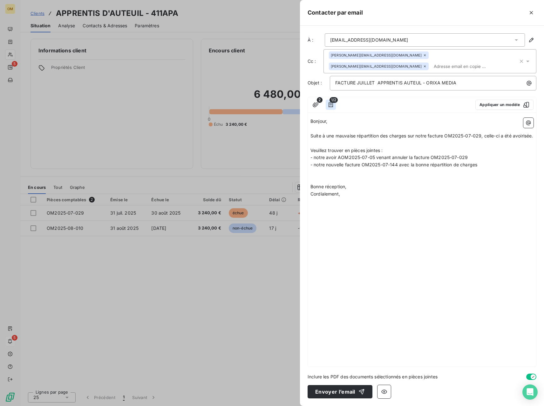
click at [332, 106] on icon "button" at bounding box center [331, 105] width 6 height 6
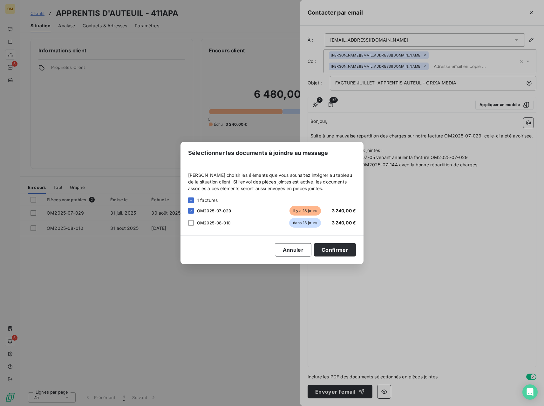
click at [331, 108] on div "Sélectionner les documents à joindre au message [PERSON_NAME] choisir les éléme…" at bounding box center [272, 203] width 544 height 406
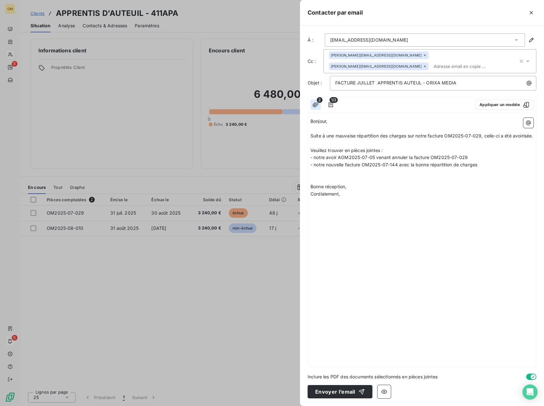
click at [317, 103] on icon "button" at bounding box center [315, 105] width 6 height 6
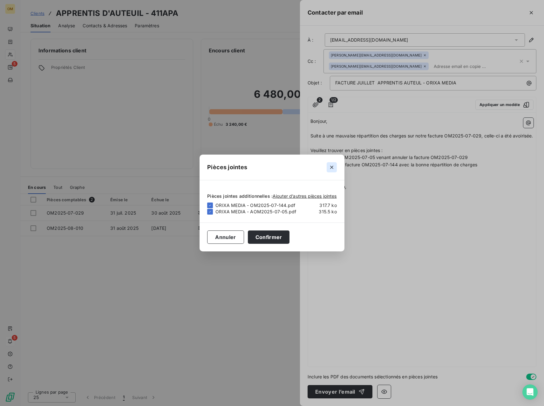
click at [332, 169] on icon "button" at bounding box center [332, 167] width 6 height 6
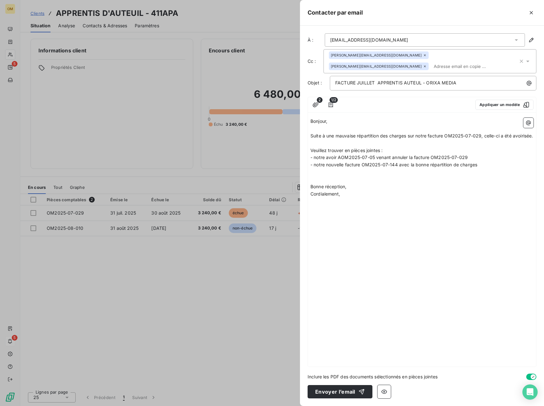
click at [312, 183] on p "﻿" at bounding box center [421, 179] width 223 height 7
click at [317, 176] on p "﻿" at bounding box center [421, 172] width 223 height 7
click at [357, 182] on span "Nos excuses pour cete coquille," at bounding box center [344, 179] width 68 height 5
click at [347, 392] on button "Envoyer l’email" at bounding box center [340, 391] width 65 height 13
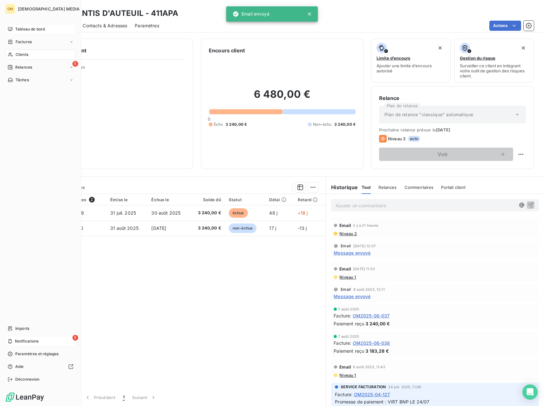
click at [18, 27] on span "Tableau de bord" at bounding box center [30, 29] width 30 height 6
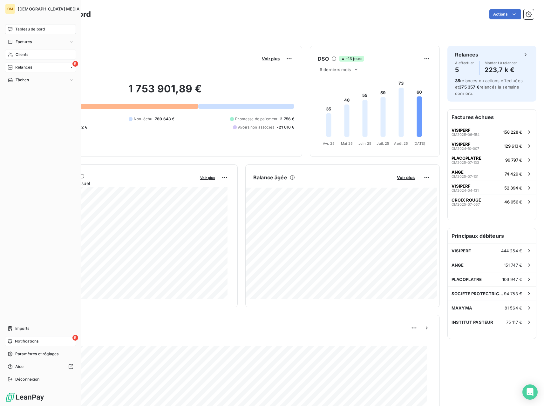
click at [12, 69] on icon at bounding box center [10, 67] width 5 height 5
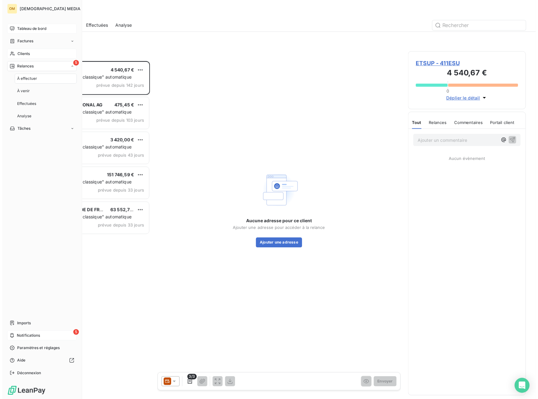
scroll to position [339, 115]
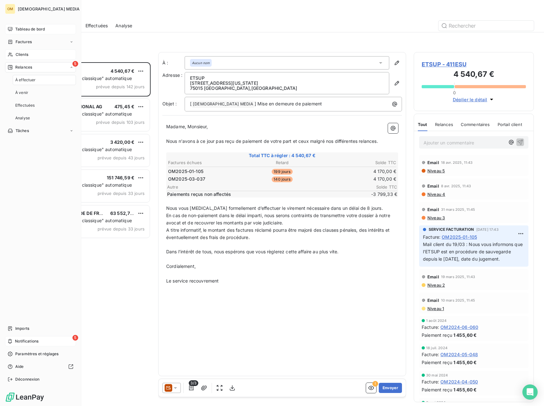
click at [32, 27] on span "Tableau de bord" at bounding box center [30, 29] width 30 height 6
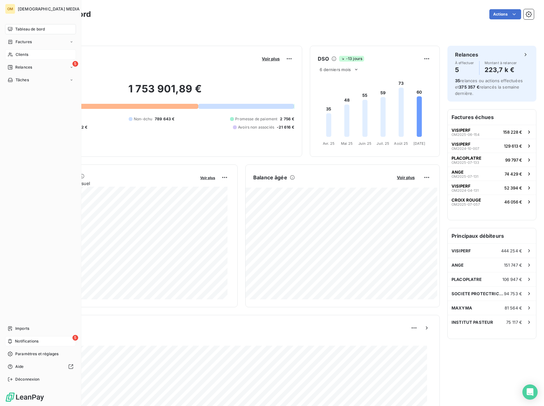
click at [16, 343] on span "Notifications" at bounding box center [27, 342] width 24 height 6
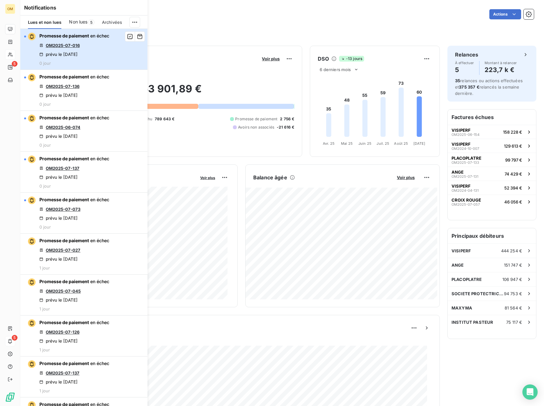
click at [122, 49] on button "Promesse de paiement en échec OM2025-07-016 prévu le [DATE] 0 jour" at bounding box center [83, 49] width 127 height 41
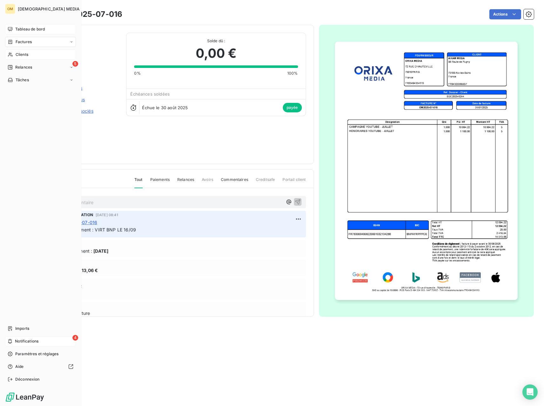
click at [14, 28] on div "Tableau de bord" at bounding box center [40, 29] width 71 height 10
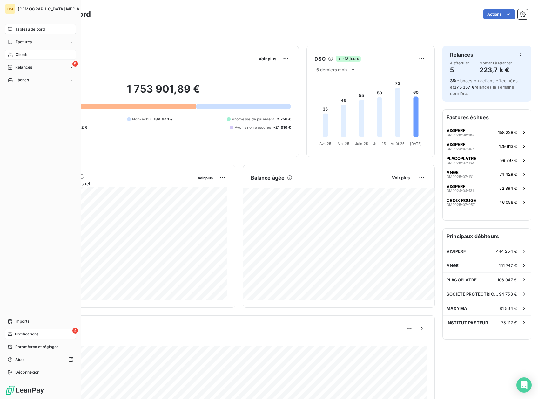
click at [23, 58] on div "Clients" at bounding box center [40, 55] width 71 height 10
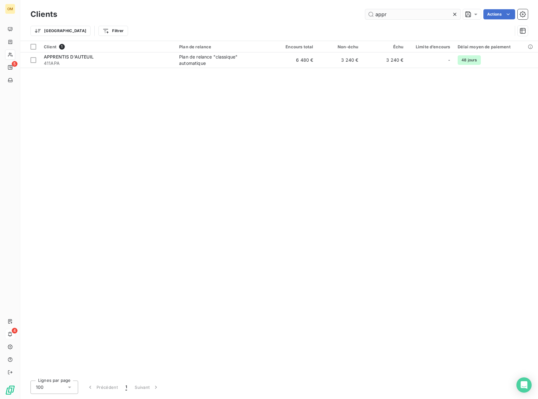
drag, startPoint x: 381, startPoint y: 14, endPoint x: 370, endPoint y: 15, distance: 10.6
click at [370, 15] on input "appr" at bounding box center [412, 14] width 95 height 10
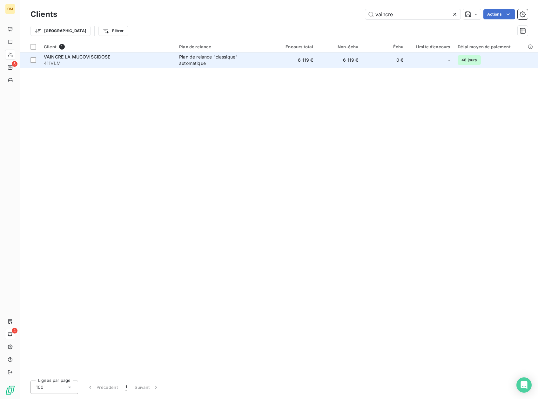
type input "vaincre"
click at [367, 58] on td "0 €" at bounding box center [384, 59] width 45 height 15
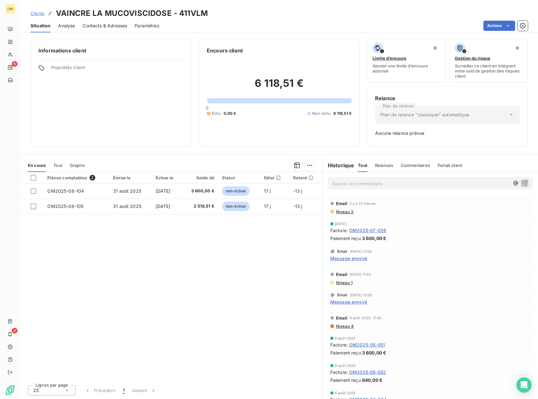
click at [99, 25] on span "Contacts & Adresses" at bounding box center [105, 26] width 44 height 6
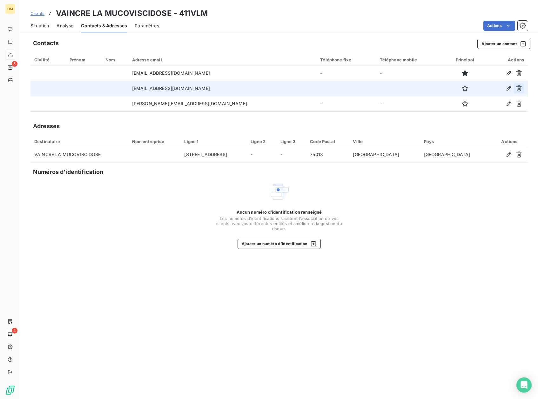
click at [517, 87] on icon "button" at bounding box center [519, 88] width 6 height 6
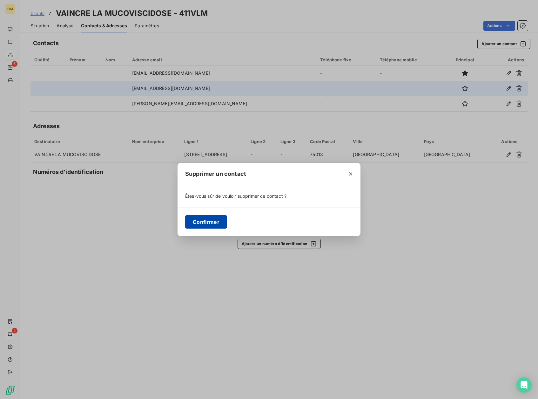
click at [220, 225] on button "Confirmer" at bounding box center [206, 221] width 42 height 13
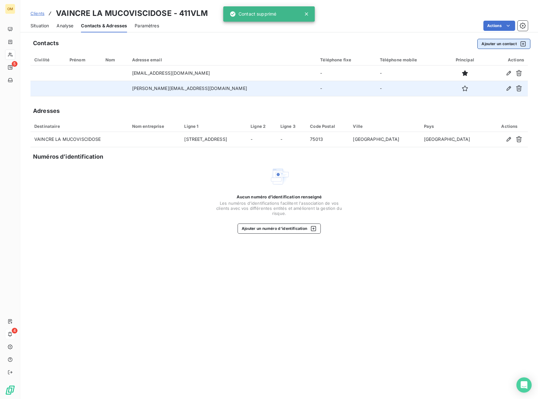
click at [510, 44] on button "Ajouter un contact" at bounding box center [504, 44] width 53 height 10
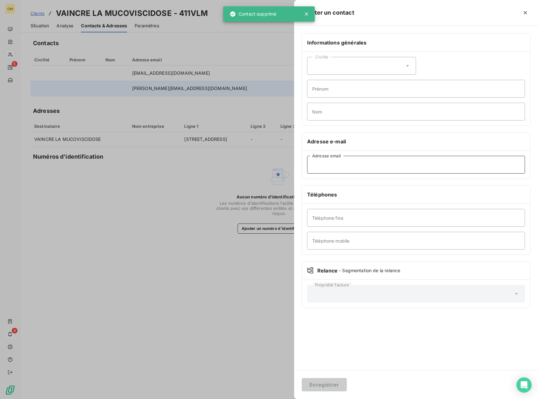
click at [448, 166] on input "Adresse email" at bounding box center [416, 165] width 218 height 18
paste input "[EMAIL_ADDRESS][DOMAIN_NAME]"
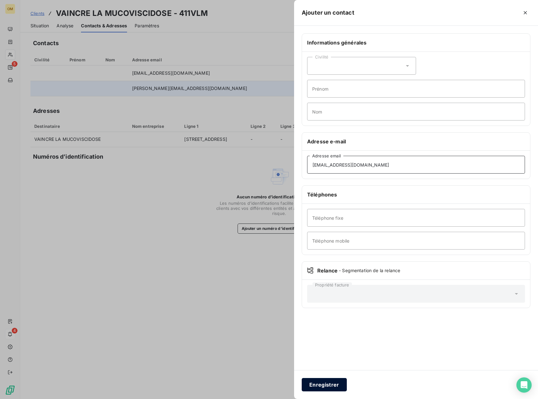
type input "[EMAIL_ADDRESS][DOMAIN_NAME]"
click at [333, 387] on button "Enregistrer" at bounding box center [324, 384] width 45 height 13
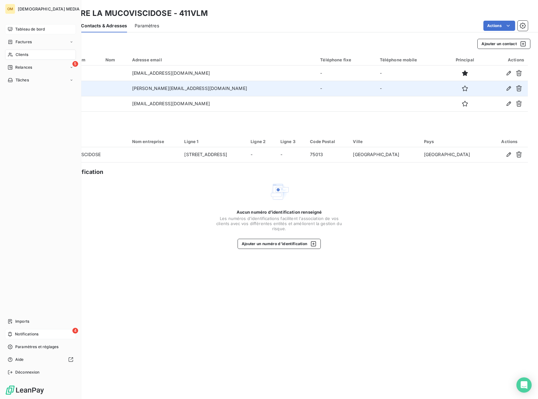
drag, startPoint x: 18, startPoint y: 33, endPoint x: 16, endPoint y: 29, distance: 4.7
click at [16, 29] on span "Tableau de bord" at bounding box center [30, 29] width 30 height 6
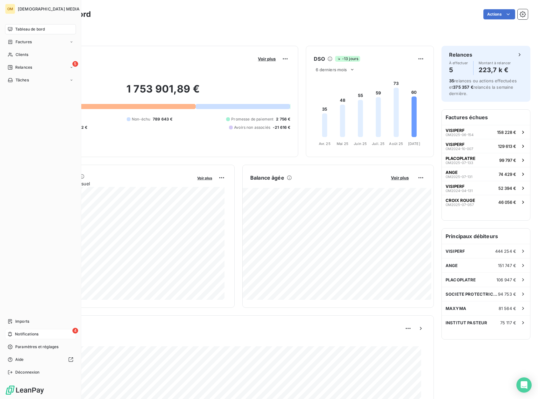
click at [40, 331] on div "4 Notifications" at bounding box center [40, 334] width 71 height 10
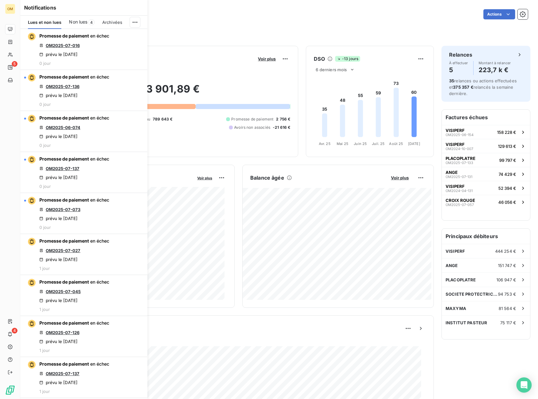
click at [71, 20] on span "Non lues" at bounding box center [78, 22] width 18 height 6
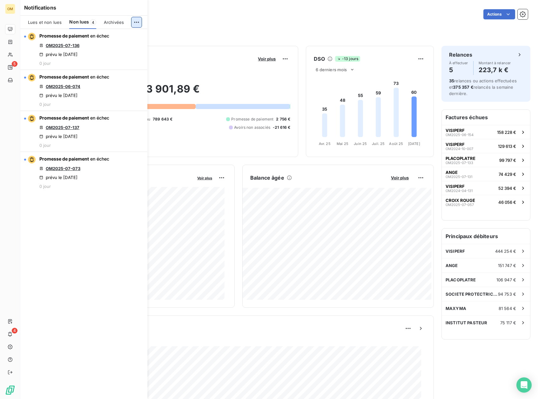
click at [140, 22] on html "OM 5 4 Tableau de bord Actions Filtrer Encours client Voir plus 1 753 901,89 € …" at bounding box center [269, 199] width 538 height 399
click at [125, 34] on div "Tout marquer comme lu" at bounding box center [92, 36] width 89 height 10
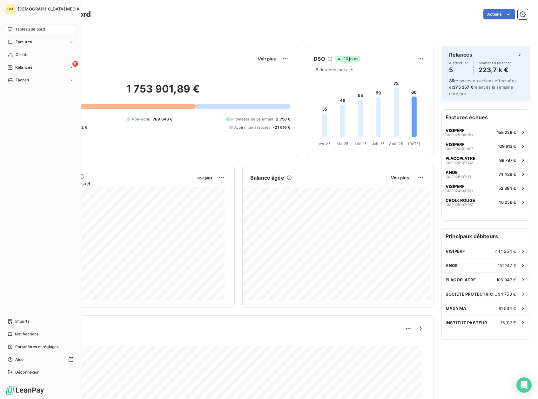
click at [17, 31] on span "Tableau de bord" at bounding box center [30, 29] width 30 height 6
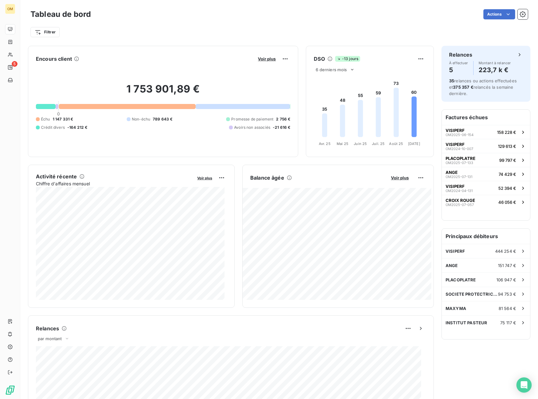
click at [228, 14] on div "Actions" at bounding box center [314, 14] width 430 height 10
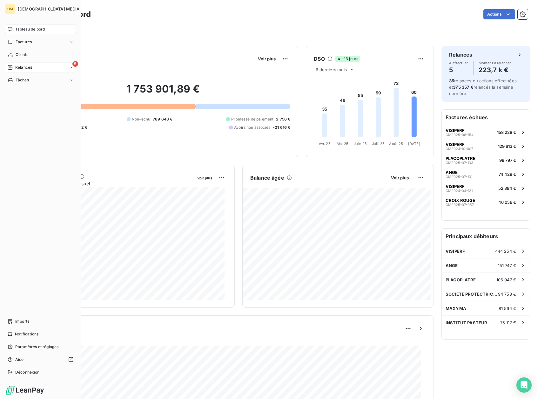
click at [15, 69] on span "Relances" at bounding box center [23, 68] width 17 height 6
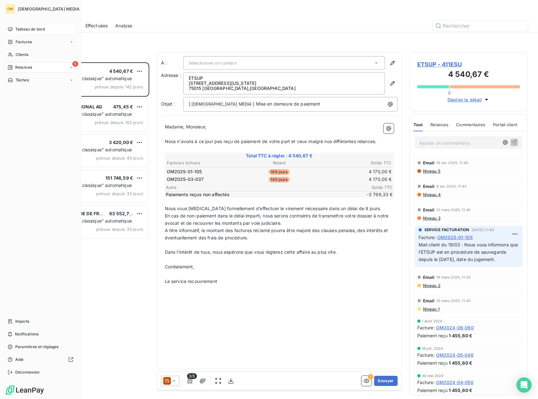
scroll to position [332, 114]
click at [19, 27] on span "Tableau de bord" at bounding box center [30, 29] width 30 height 6
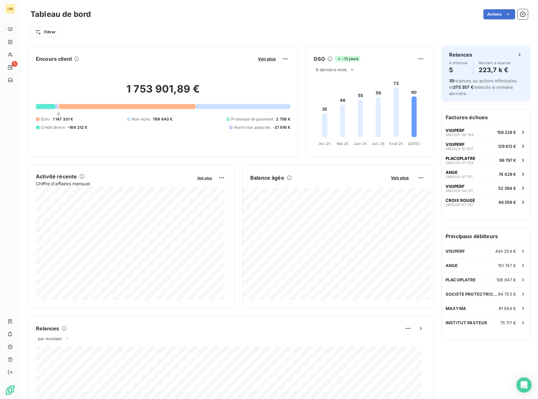
click at [107, 45] on div "Encours client Voir plus 1 753 901,89 € 0 Échu 1 147 331 € Non-échu 789 643 € P…" at bounding box center [279, 325] width 518 height 567
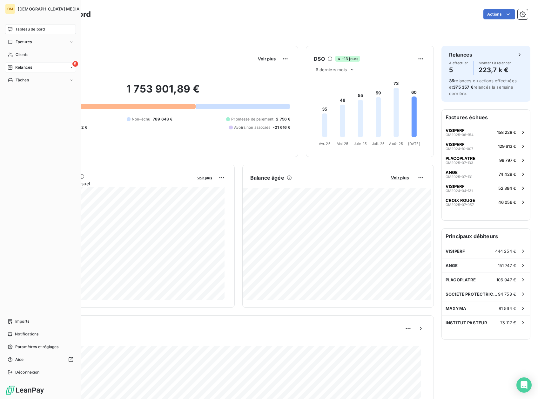
click at [18, 30] on span "Tableau de bord" at bounding box center [30, 29] width 30 height 6
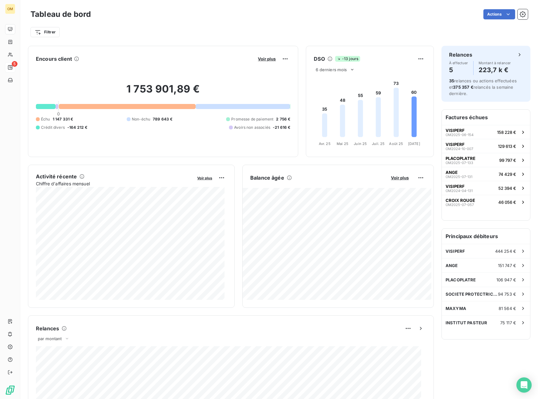
click at [233, 35] on div "Filtrer" at bounding box center [280, 32] width 498 height 12
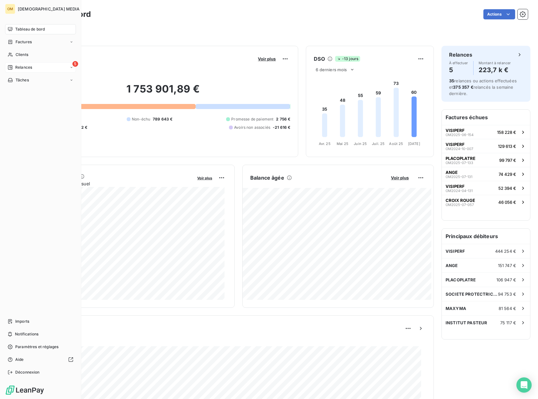
click at [14, 69] on div "Relances" at bounding box center [20, 68] width 24 height 6
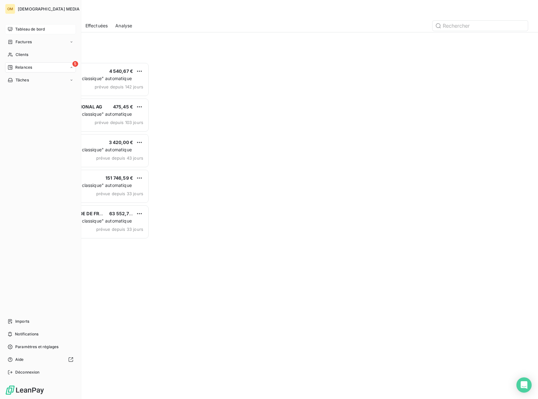
scroll to position [332, 114]
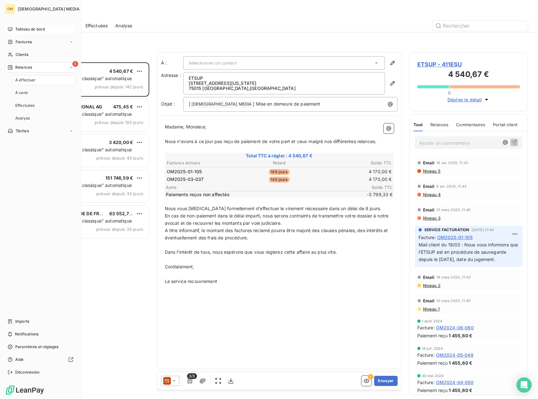
click at [25, 27] on span "Tableau de bord" at bounding box center [30, 29] width 30 height 6
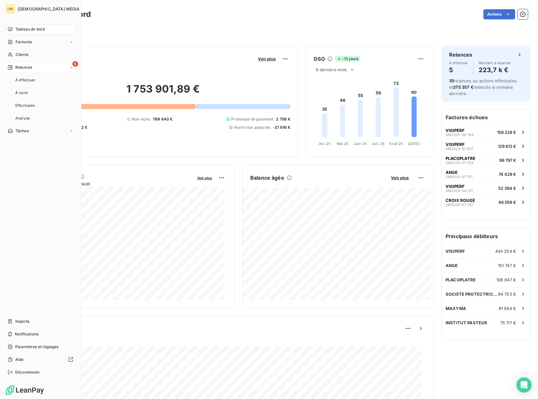
click at [55, 66] on div "5 Relances" at bounding box center [40, 67] width 71 height 10
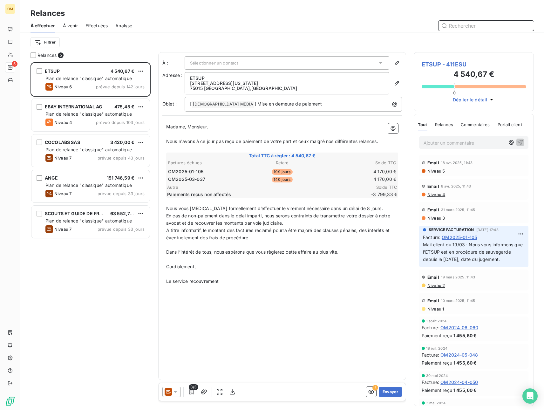
scroll to position [343, 115]
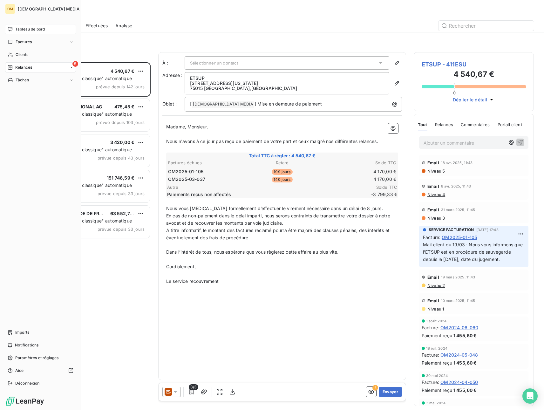
click at [14, 32] on div "Tableau de bord" at bounding box center [40, 29] width 71 height 10
